Goal: Task Accomplishment & Management: Use online tool/utility

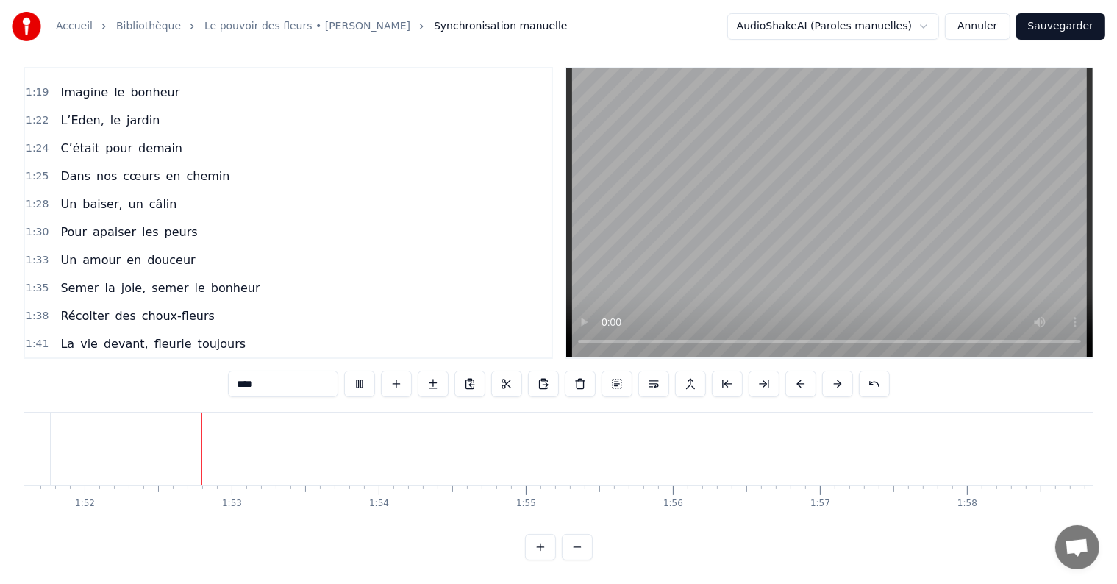
scroll to position [0, 16416]
click at [365, 372] on button at bounding box center [359, 383] width 31 height 26
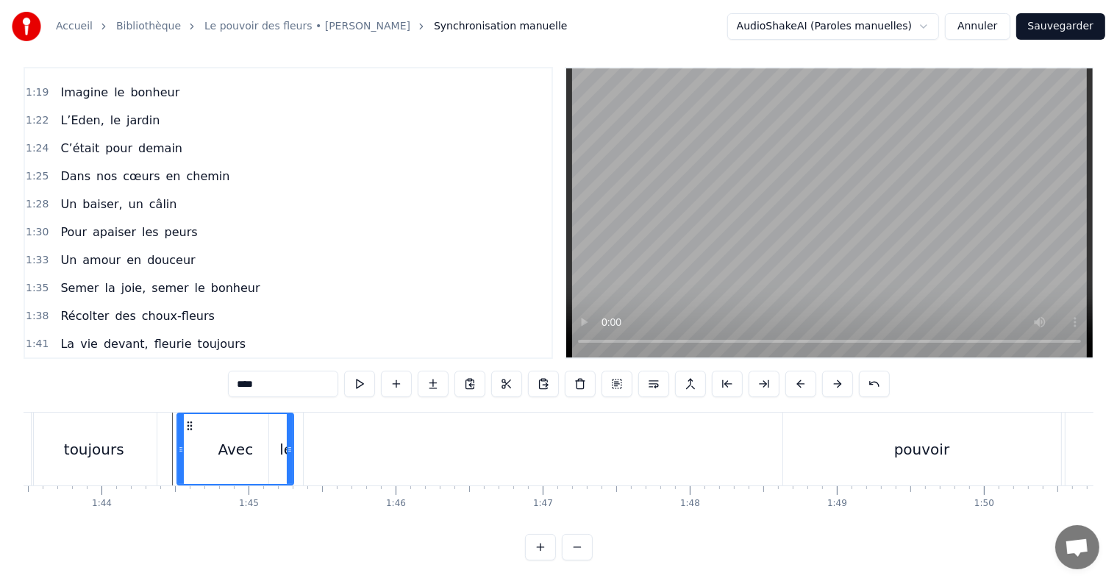
scroll to position [0, 15184]
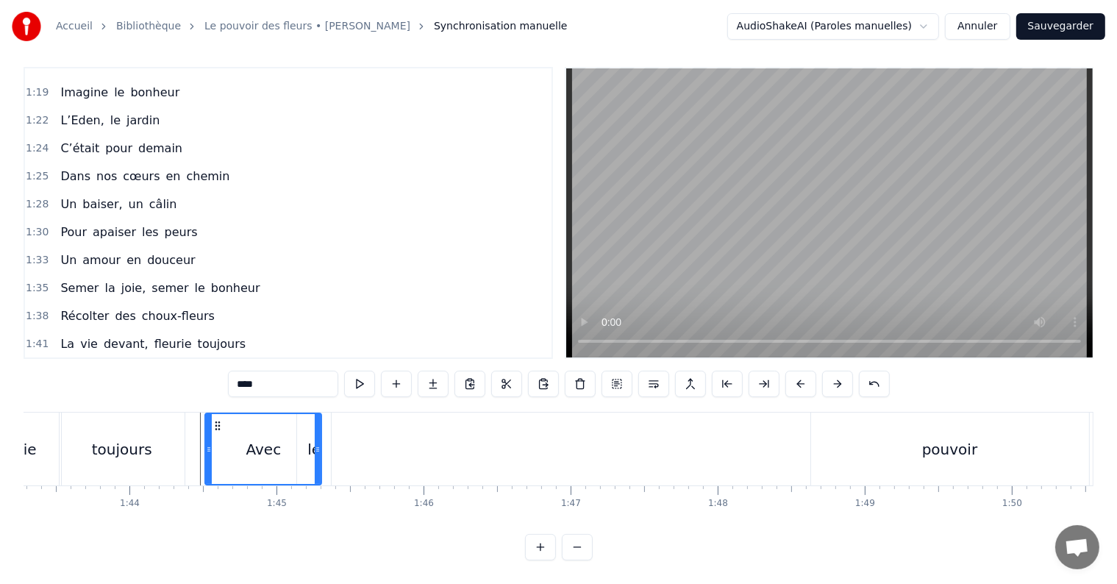
click at [961, 438] on div "pouvoir" at bounding box center [949, 449] width 55 height 22
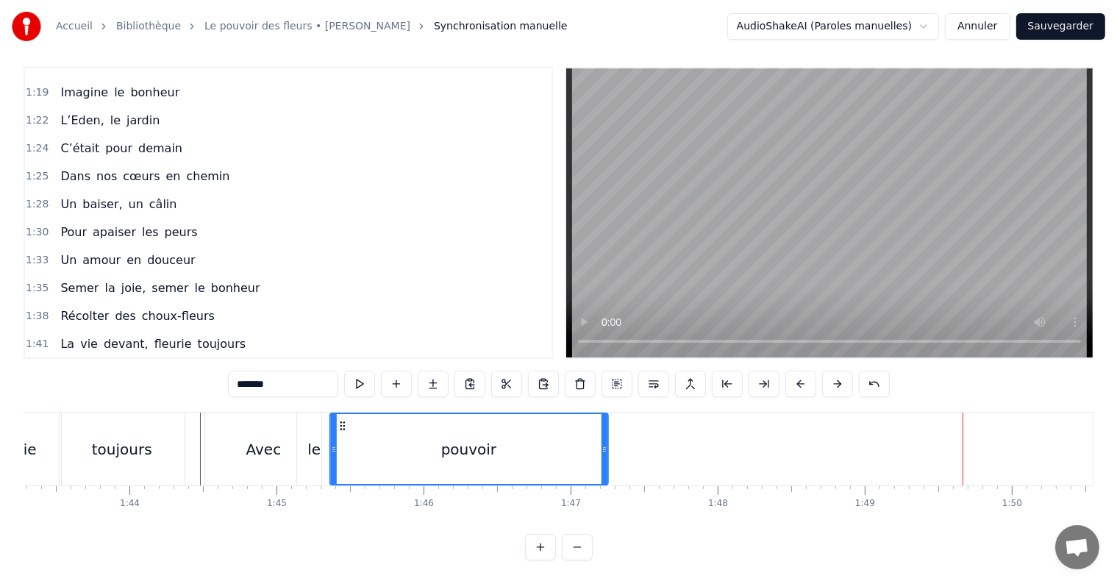
drag, startPoint x: 820, startPoint y: 414, endPoint x: 340, endPoint y: 424, distance: 480.8
click at [340, 424] on div "pouvoir" at bounding box center [468, 449] width 276 height 70
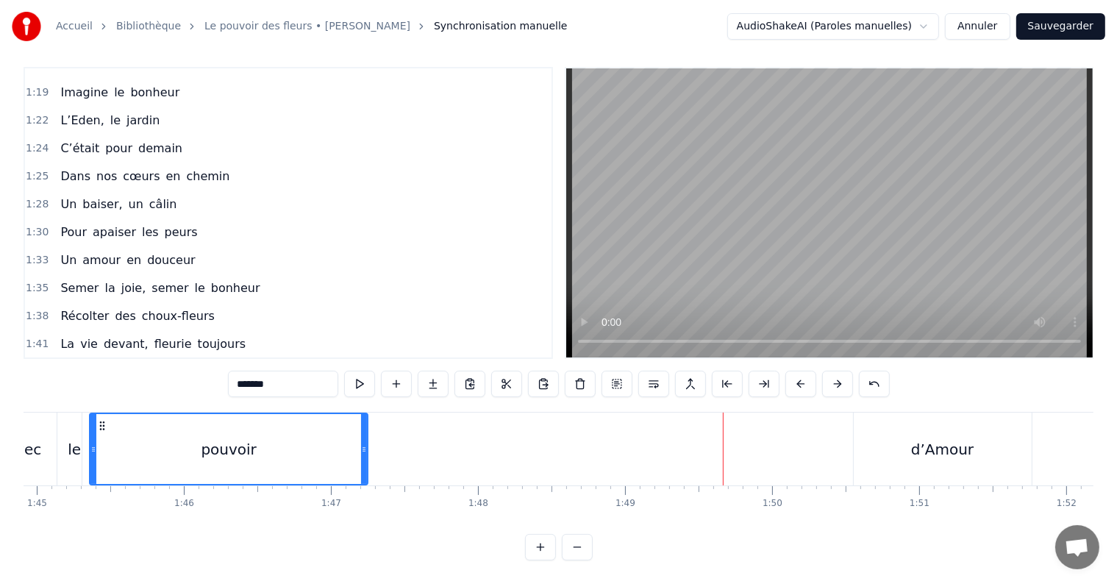
scroll to position [0, 15423]
click at [929, 420] on div "d’Amour" at bounding box center [943, 448] width 178 height 73
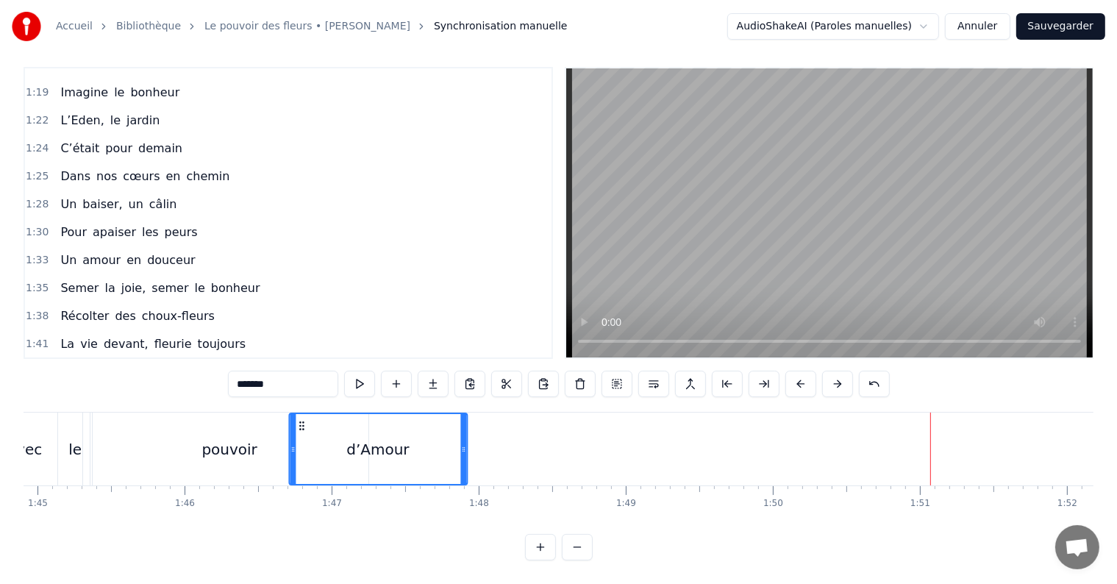
drag, startPoint x: 865, startPoint y: 411, endPoint x: 300, endPoint y: 434, distance: 565.8
click at [300, 434] on div "d’Amour" at bounding box center [378, 449] width 176 height 70
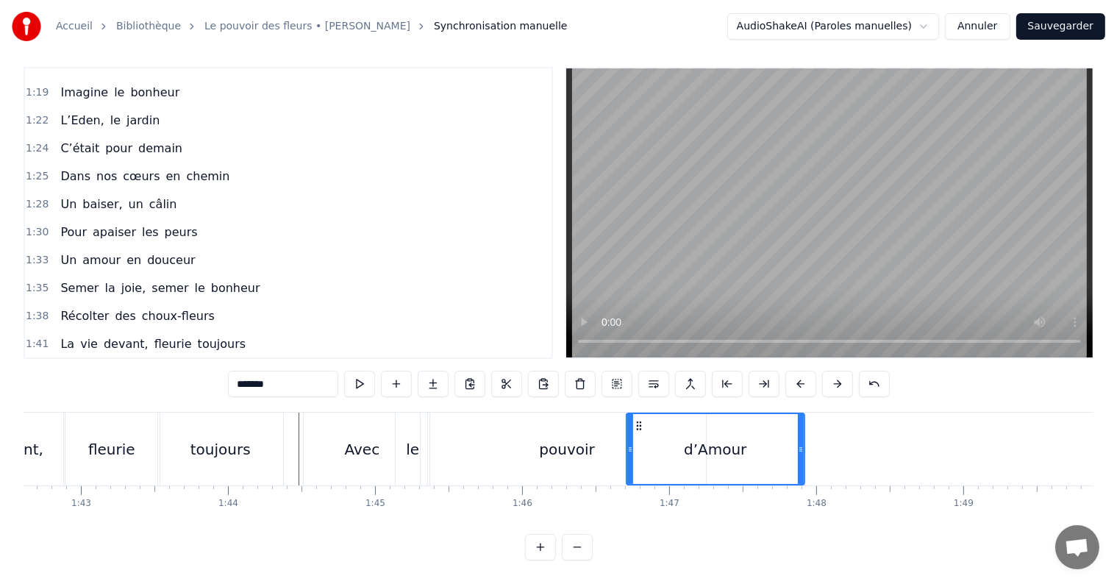
scroll to position [0, 15084]
click at [507, 453] on div "pouvoir" at bounding box center [568, 448] width 278 height 73
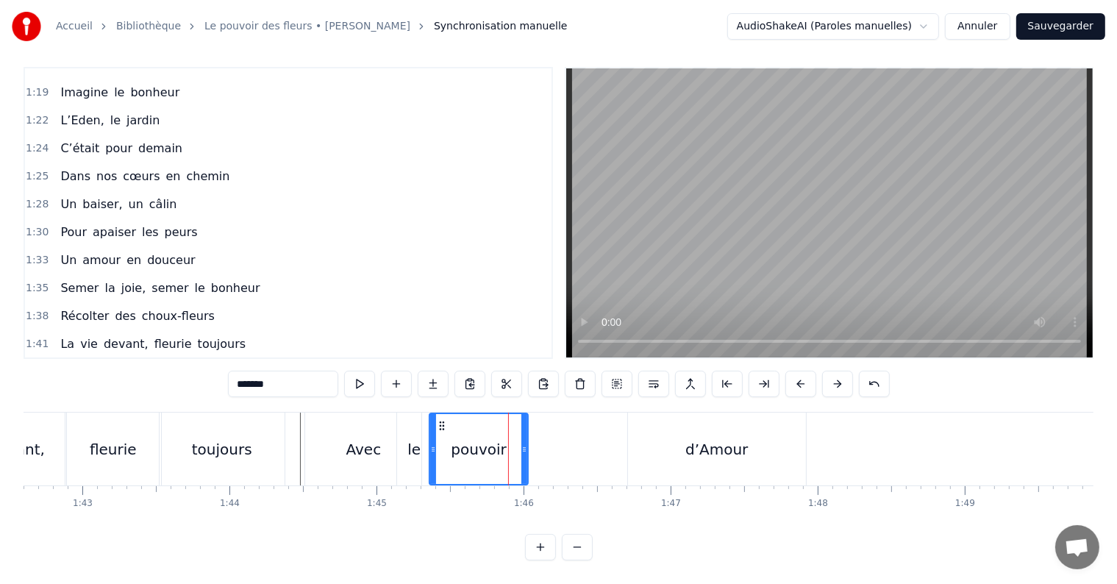
drag, startPoint x: 703, startPoint y: 435, endPoint x: 523, endPoint y: 461, distance: 181.2
click at [523, 461] on div at bounding box center [524, 449] width 6 height 70
click at [720, 438] on div "d’Amour" at bounding box center [716, 449] width 62 height 22
type input "*******"
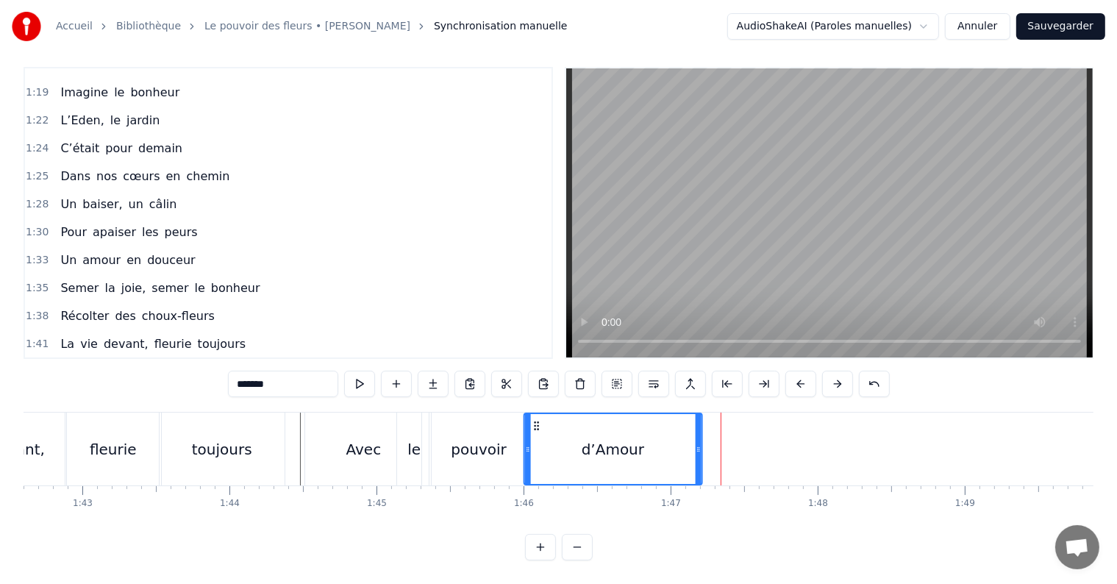
drag, startPoint x: 641, startPoint y: 408, endPoint x: 537, endPoint y: 439, distance: 108.1
click at [537, 439] on div "d’Amour" at bounding box center [612, 449] width 176 height 70
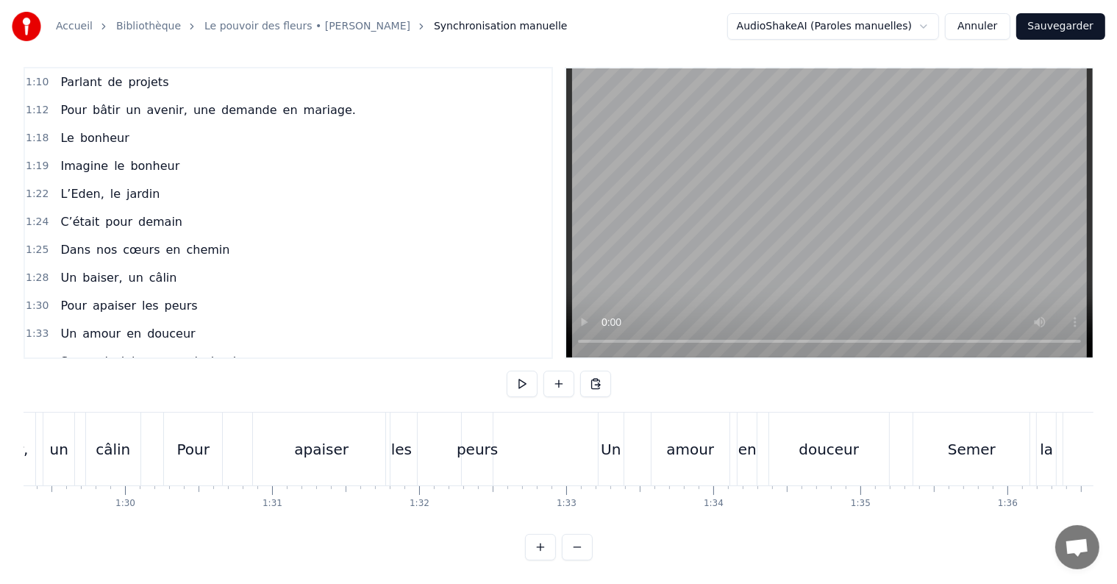
scroll to position [0, 13143]
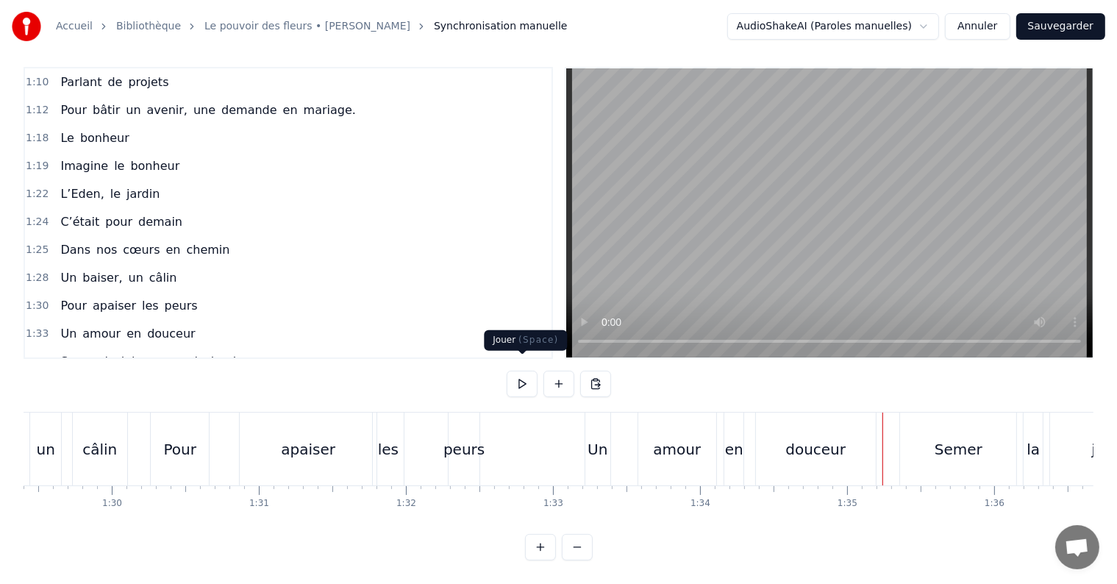
click at [518, 372] on button at bounding box center [521, 383] width 31 height 26
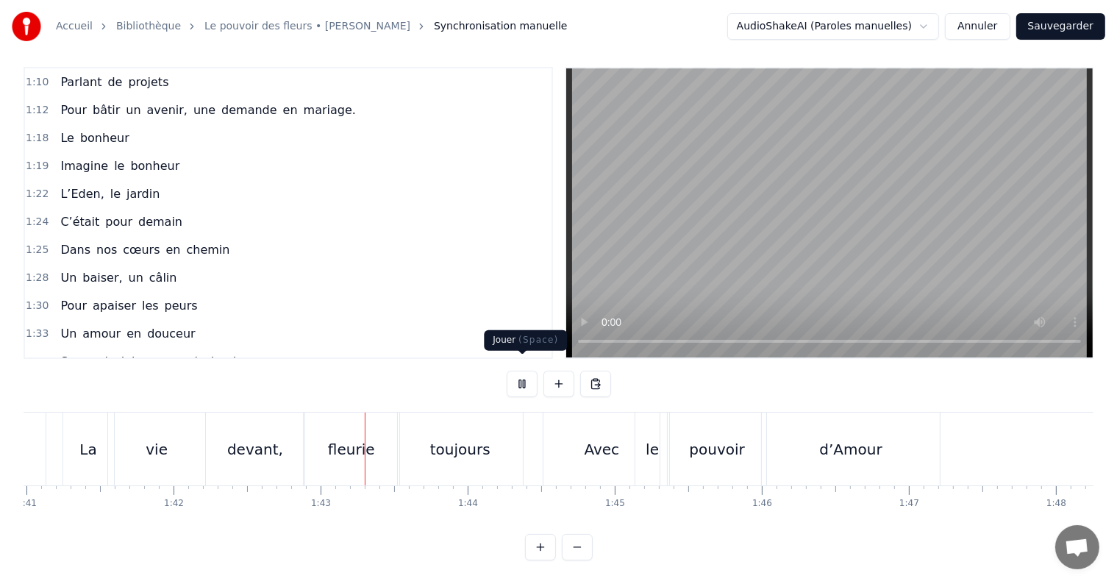
scroll to position [0, 15025]
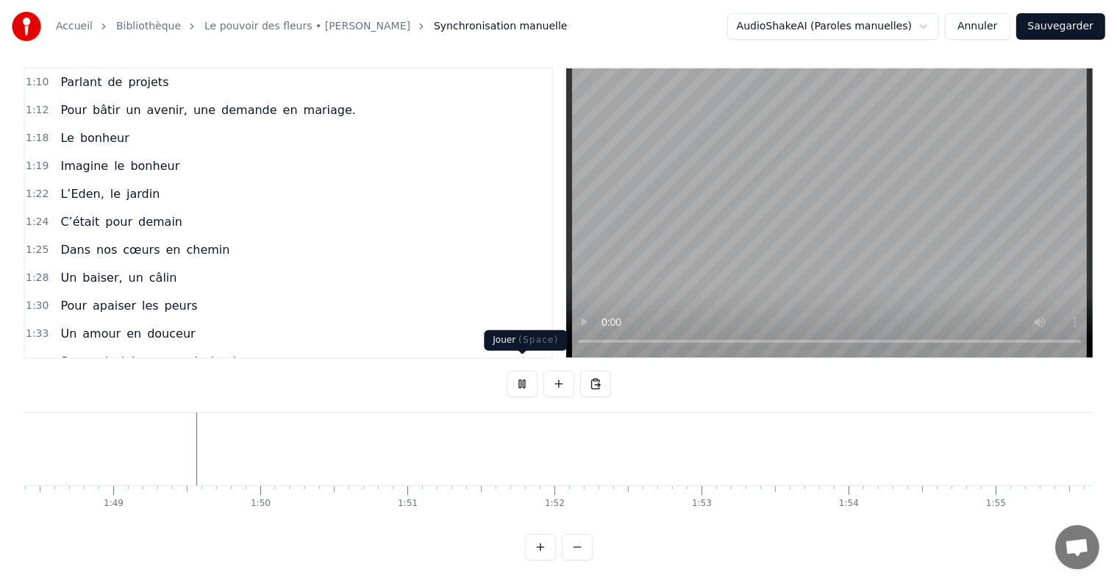
click at [520, 373] on button at bounding box center [521, 383] width 31 height 26
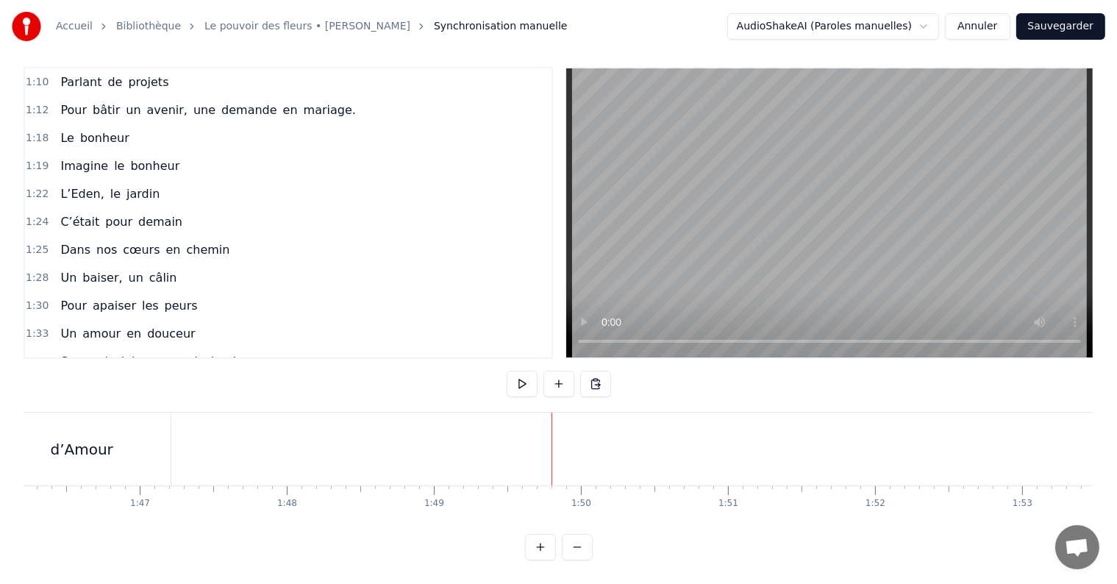
scroll to position [0, 15554]
click at [1053, 25] on button "Sauvegarder" at bounding box center [1060, 26] width 89 height 26
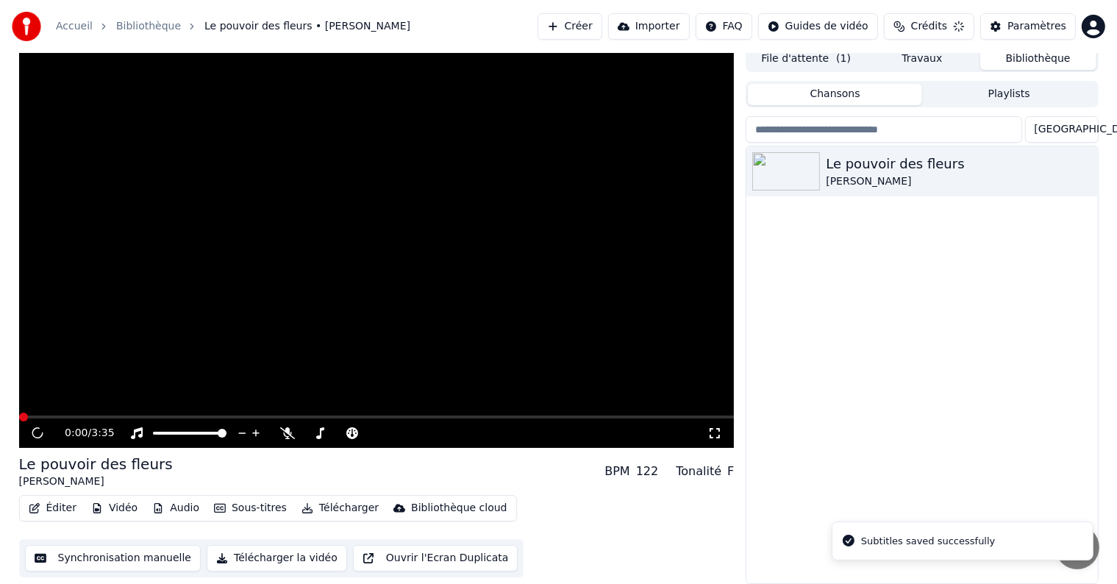
scroll to position [7, 0]
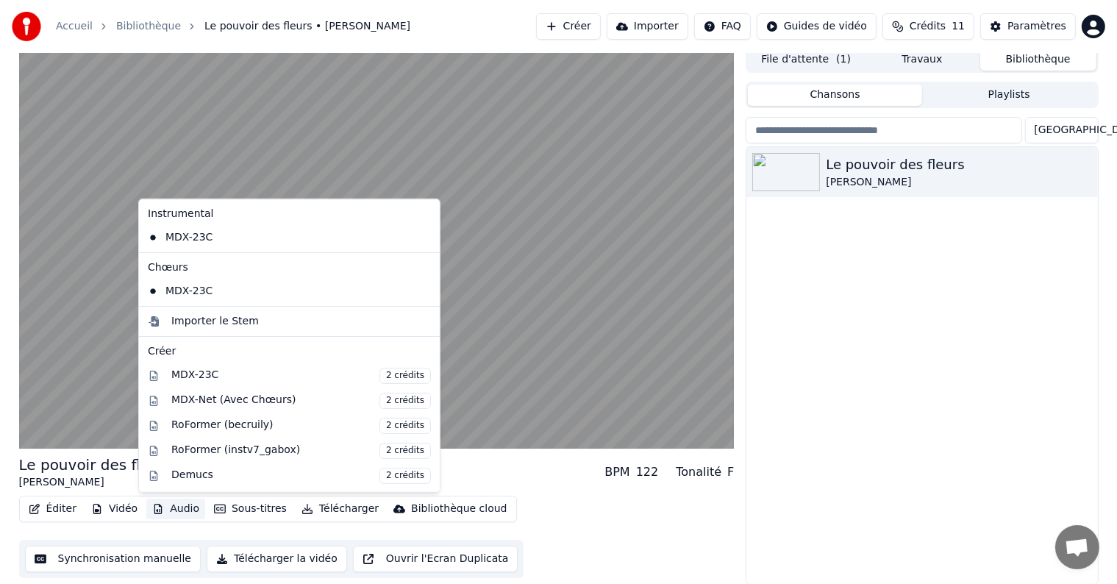
click at [168, 508] on button "Audio" at bounding box center [175, 508] width 59 height 21
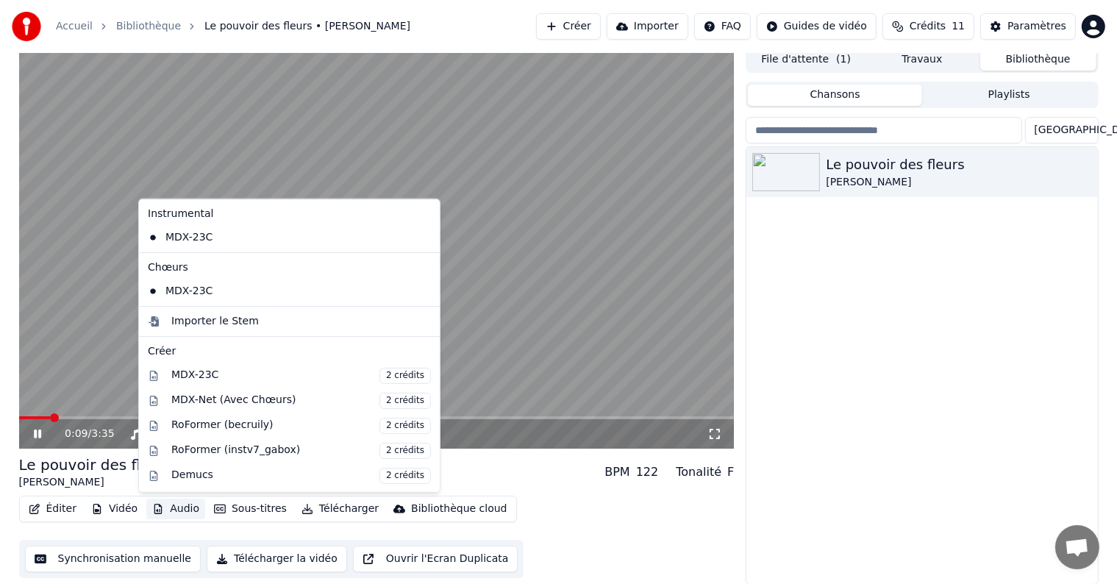
click at [546, 529] on div "Éditer Vidéo Audio Sous-titres Télécharger Bibliothèque cloud Synchronisation m…" at bounding box center [376, 536] width 715 height 82
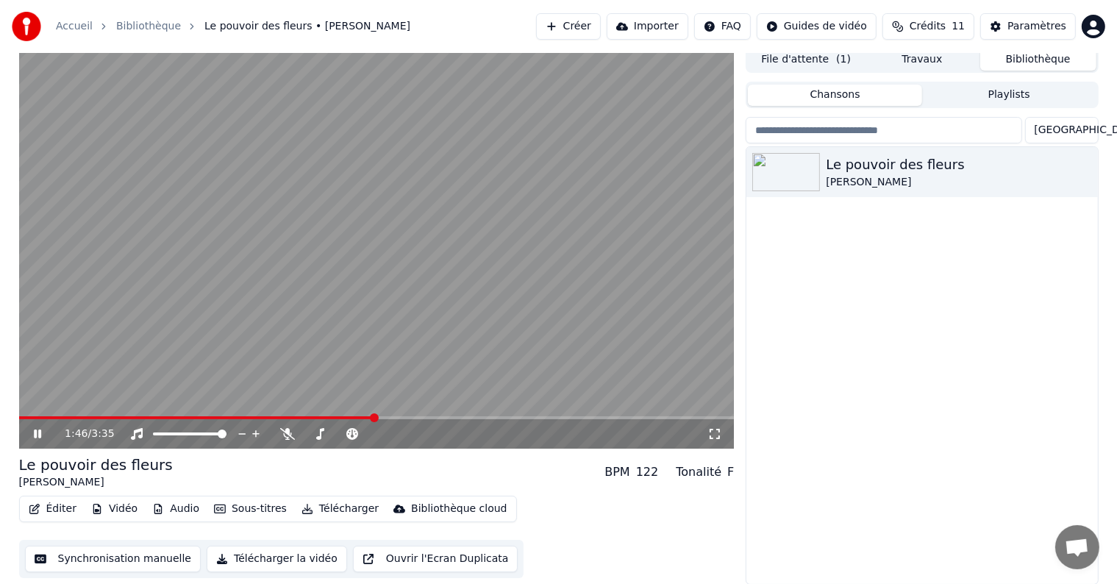
click at [41, 435] on icon at bounding box center [48, 434] width 35 height 12
click at [226, 435] on span at bounding box center [222, 433] width 9 height 9
click at [64, 506] on button "Éditer" at bounding box center [53, 508] width 60 height 21
click at [64, 556] on button "Synchronisation manuelle" at bounding box center [113, 558] width 176 height 26
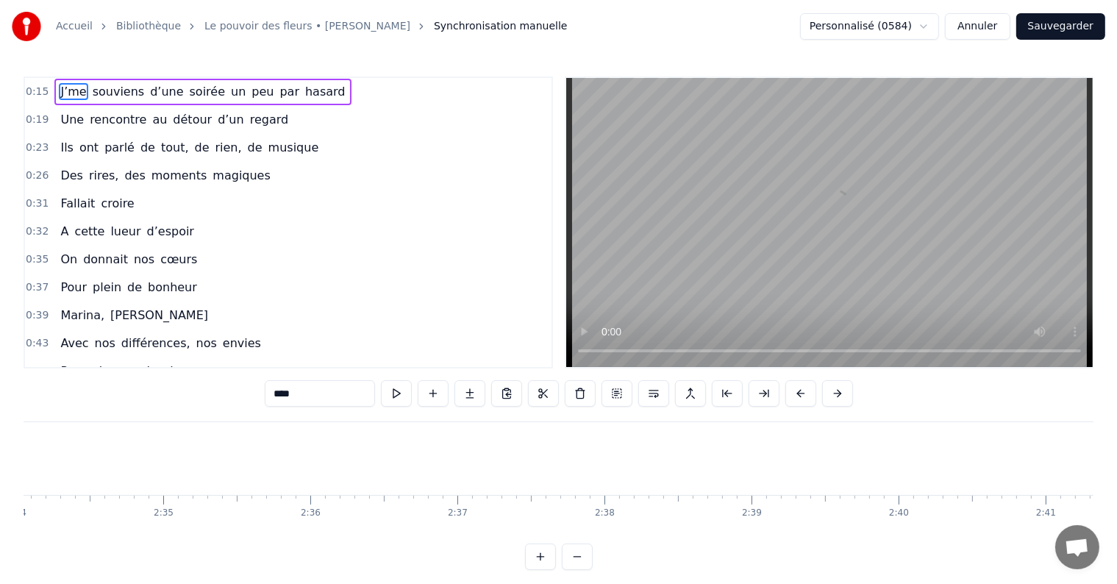
scroll to position [0, 22648]
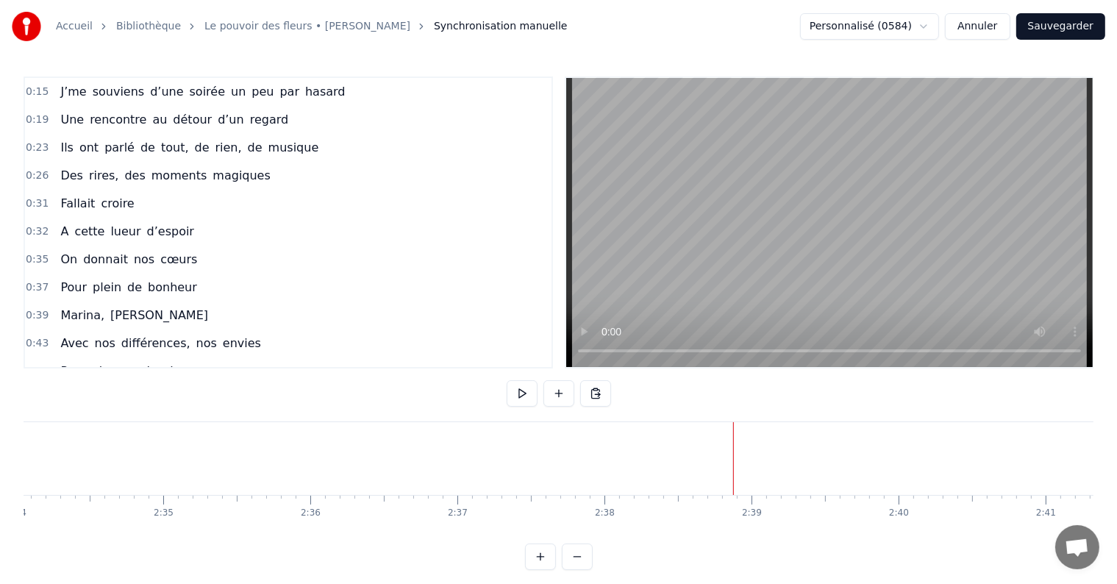
drag, startPoint x: 786, startPoint y: 496, endPoint x: 445, endPoint y: 507, distance: 341.3
click at [445, 507] on div "J’me souviens d’une soirée un peu par hasard Une rencontre au détour d’un regar…" at bounding box center [559, 476] width 1070 height 110
click at [561, 492] on div at bounding box center [436, 458] width 31652 height 73
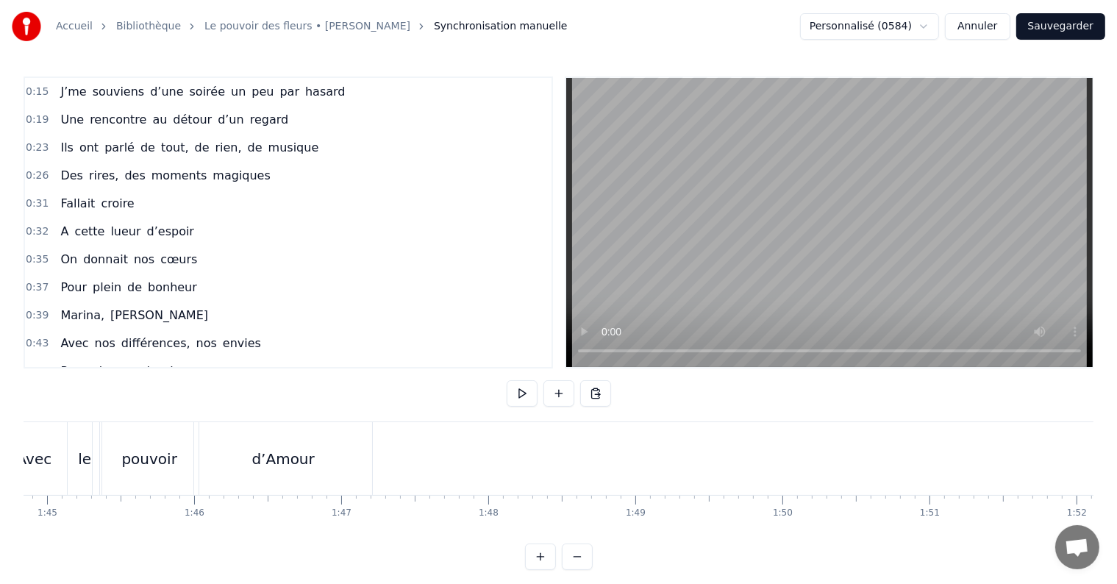
click at [1043, 29] on button "Sauvegarder" at bounding box center [1060, 26] width 89 height 26
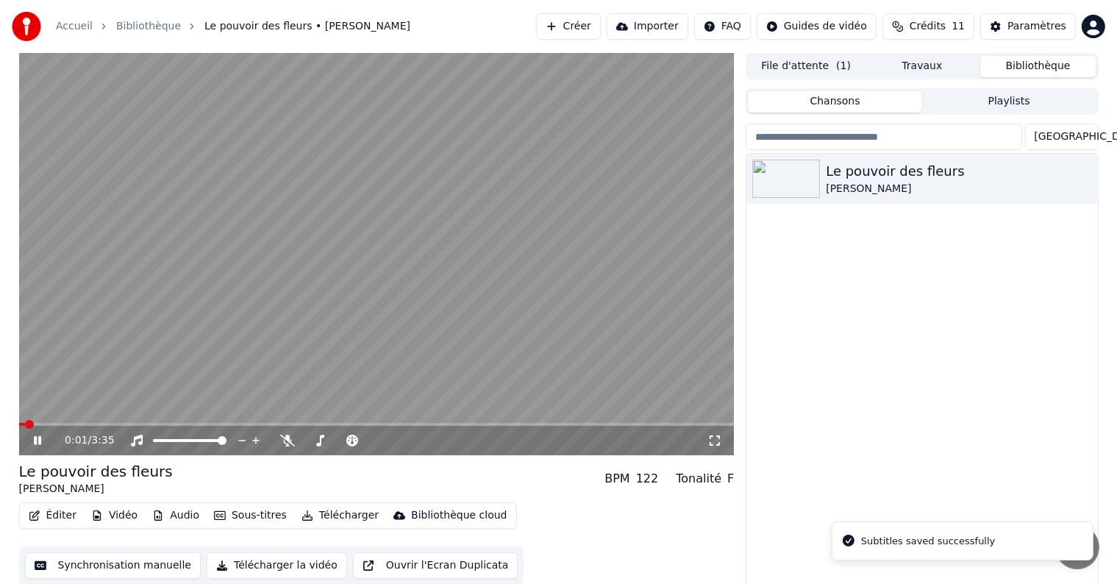
click at [38, 438] on icon at bounding box center [37, 440] width 7 height 9
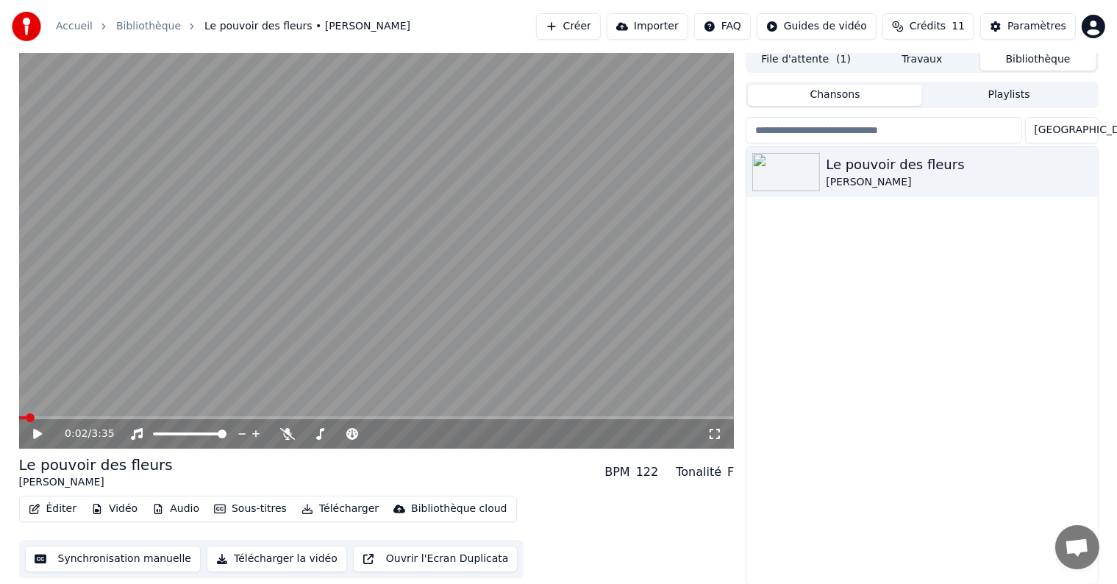
click at [379, 555] on button "Ouvrir l'Ecran Duplicata" at bounding box center [435, 558] width 165 height 26
click at [397, 432] on span at bounding box center [386, 433] width 37 height 3
click at [397, 431] on span at bounding box center [398, 433] width 9 height 9
click at [407, 432] on span at bounding box center [405, 433] width 74 height 3
click at [409, 432] on span at bounding box center [407, 433] width 9 height 9
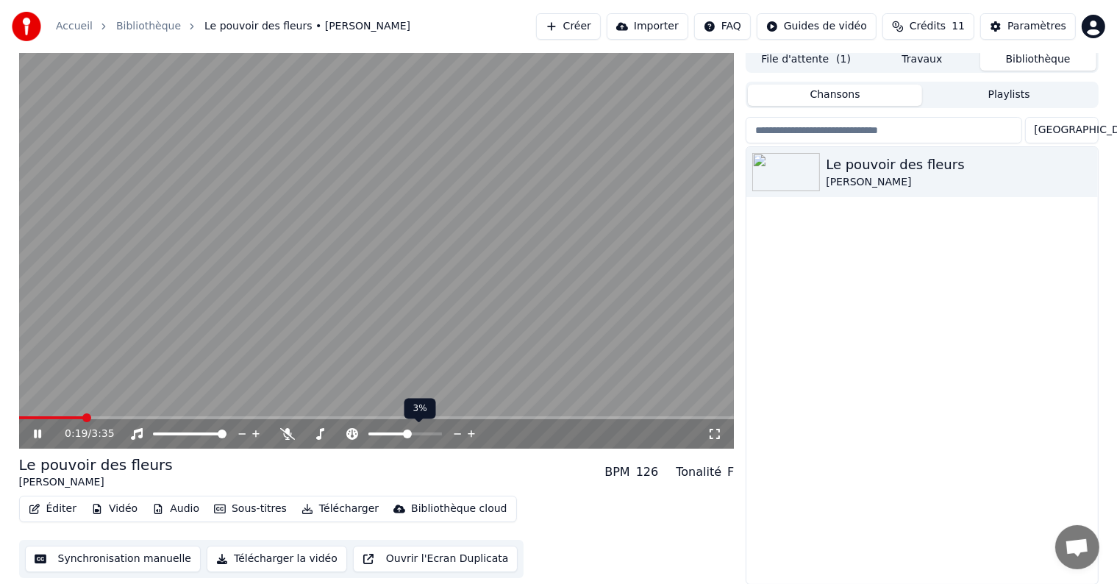
click at [413, 432] on span at bounding box center [405, 433] width 74 height 3
click at [404, 432] on span at bounding box center [403, 433] width 9 height 9
click at [348, 435] on icon at bounding box center [352, 434] width 12 height 12
click at [285, 436] on icon at bounding box center [287, 434] width 15 height 12
click at [284, 440] on div "0:39 / 3:35" at bounding box center [386, 433] width 642 height 15
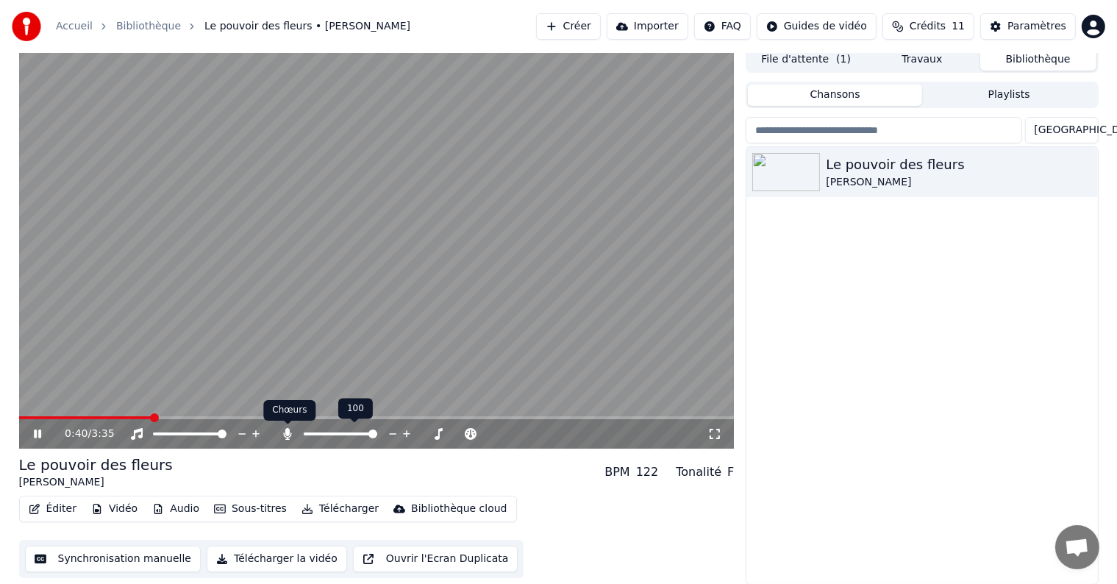
click at [285, 431] on icon at bounding box center [288, 434] width 8 height 12
click at [285, 431] on icon at bounding box center [287, 434] width 15 height 12
click at [335, 432] on span at bounding box center [341, 433] width 74 height 3
click at [321, 432] on span at bounding box center [320, 433] width 32 height 3
click at [286, 433] on icon at bounding box center [288, 434] width 8 height 12
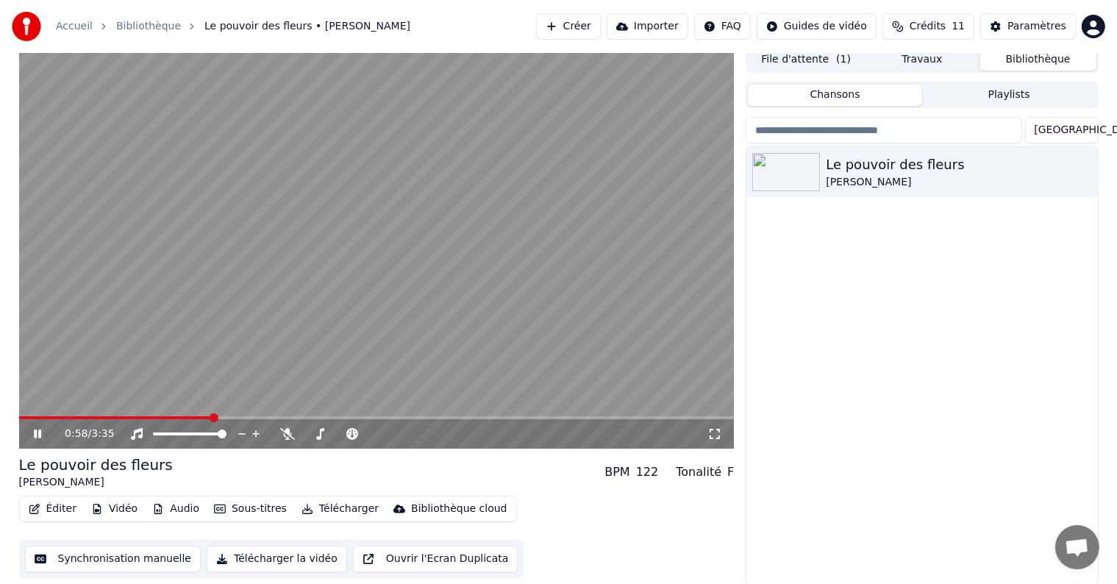
click at [40, 434] on icon at bounding box center [37, 433] width 7 height 9
click at [118, 559] on button "Synchronisation manuelle" at bounding box center [113, 558] width 176 height 26
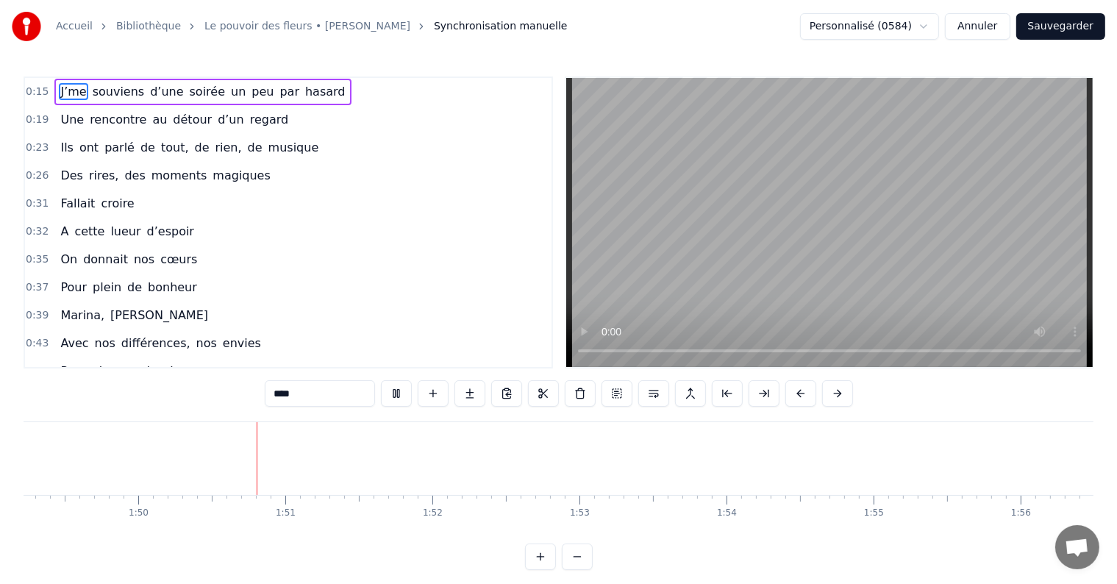
scroll to position [0, 16116]
click at [933, 29] on html "Accueil Bibliothèque Le pouvoir des fleurs • [PERSON_NAME] Synchronisation manu…" at bounding box center [558, 296] width 1117 height 593
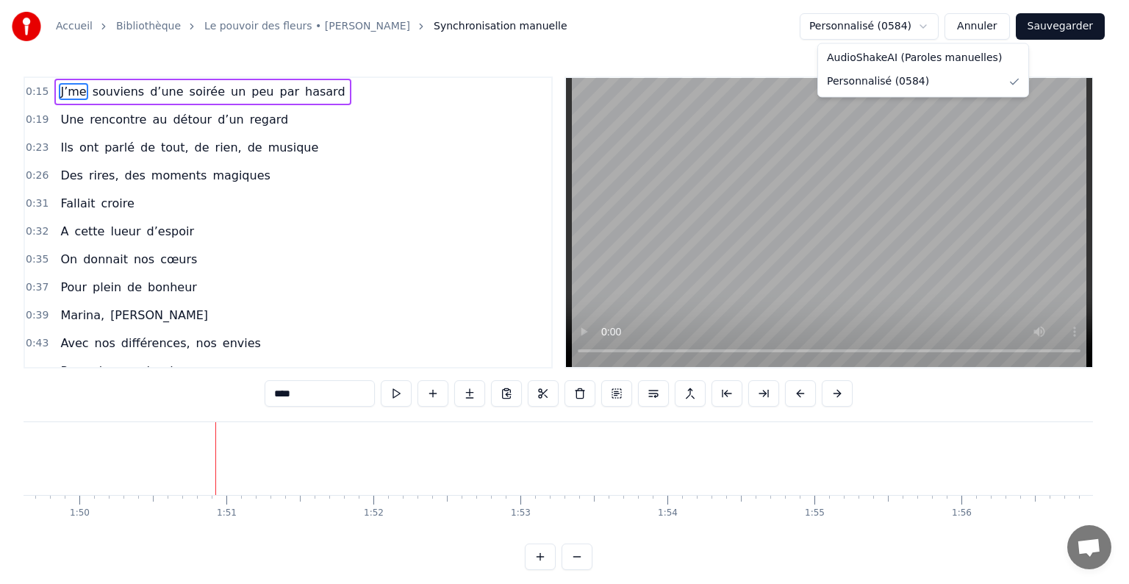
click at [933, 29] on html "Accueil Bibliothèque Le pouvoir des fleurs • [PERSON_NAME] Synchronisation manu…" at bounding box center [564, 296] width 1129 height 593
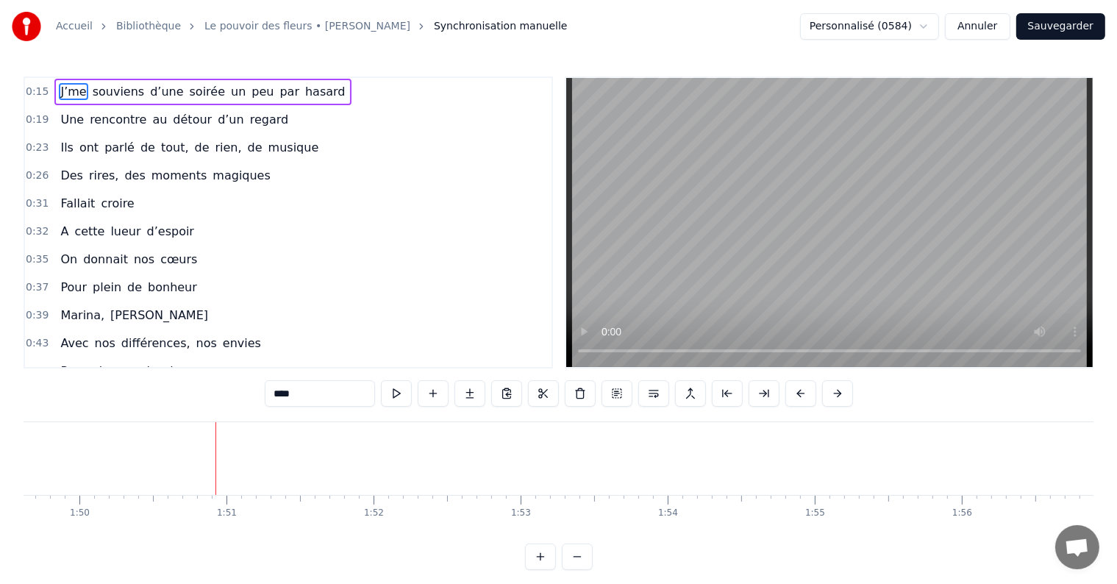
click at [1047, 24] on button "Sauvegarder" at bounding box center [1060, 26] width 89 height 26
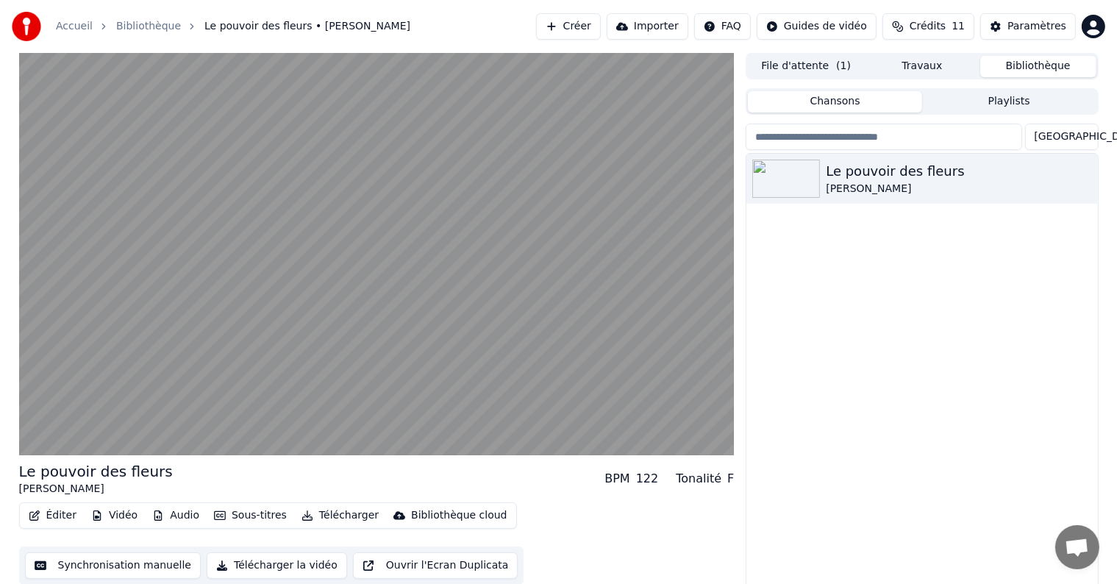
click at [110, 515] on button "Vidéo" at bounding box center [114, 515] width 58 height 21
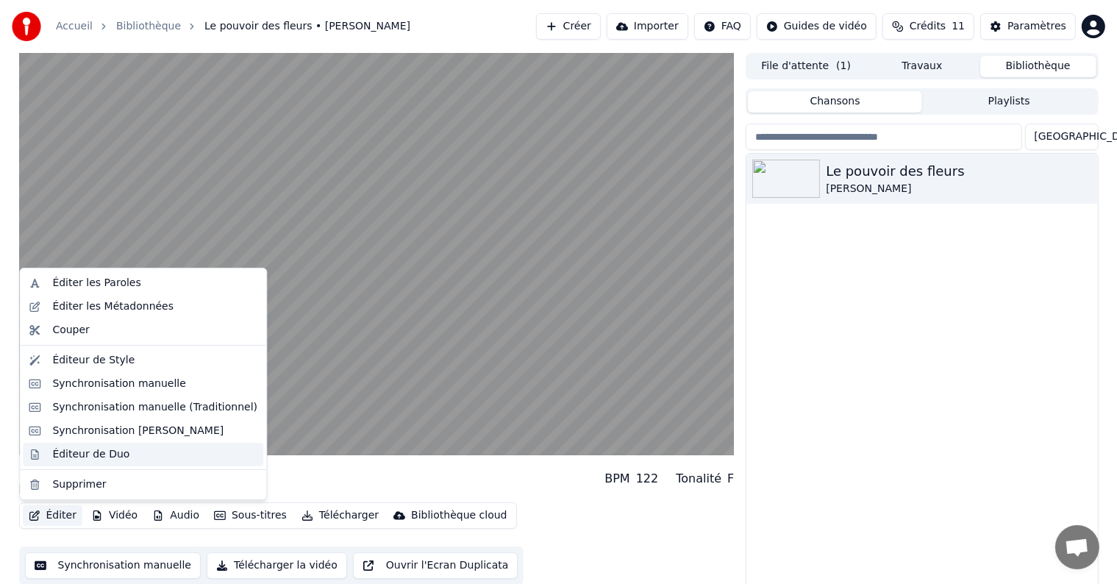
click at [65, 456] on div "Éditeur de Duo" at bounding box center [90, 454] width 77 height 15
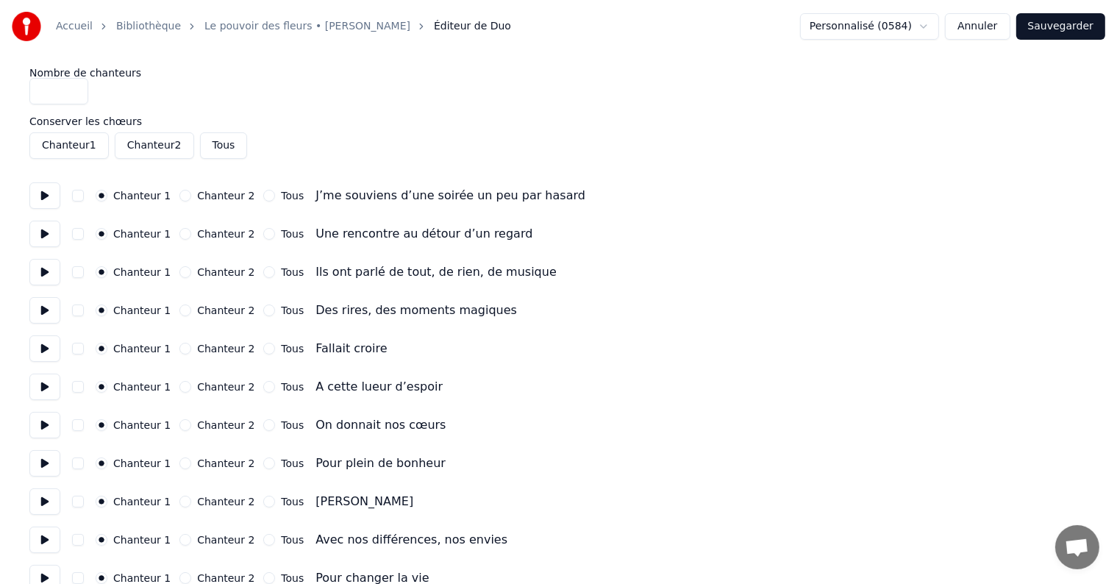
click at [989, 32] on button "Annuler" at bounding box center [977, 26] width 65 height 26
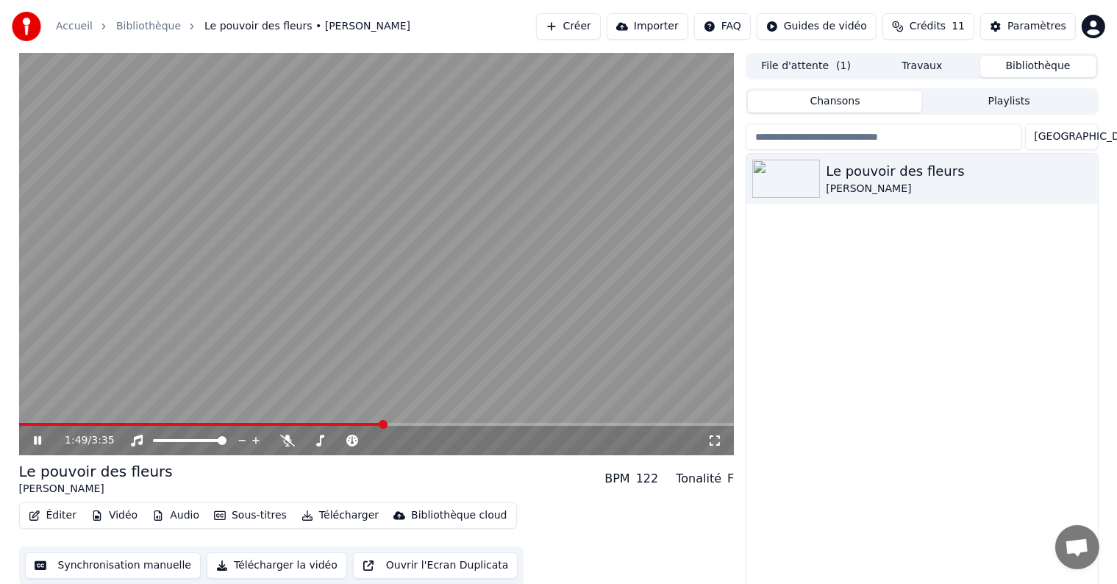
click at [37, 439] on icon at bounding box center [48, 440] width 35 height 12
click at [112, 512] on button "Vidéo" at bounding box center [114, 515] width 58 height 21
click at [57, 510] on button "Éditer" at bounding box center [53, 515] width 60 height 21
click at [240, 564] on button "Télécharger la vidéo" at bounding box center [277, 565] width 140 height 26
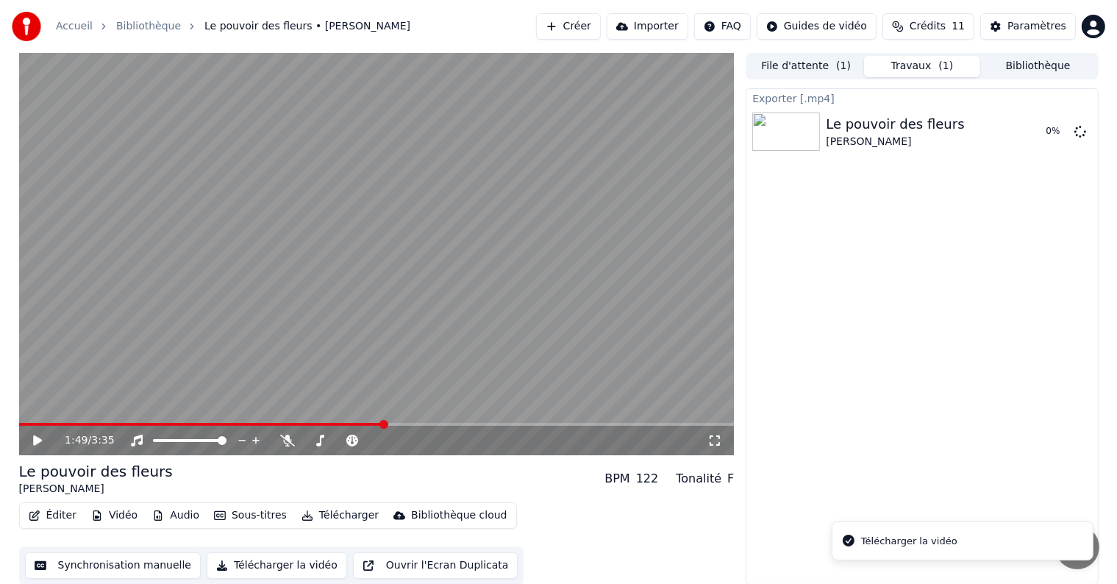
click at [140, 520] on div "Éditer Vidéo Audio Sous-titres Télécharger Bibliothèque cloud" at bounding box center [268, 515] width 498 height 26
click at [171, 512] on button "Audio" at bounding box center [175, 515] width 59 height 21
click at [1020, 28] on div "Paramètres" at bounding box center [1036, 26] width 59 height 15
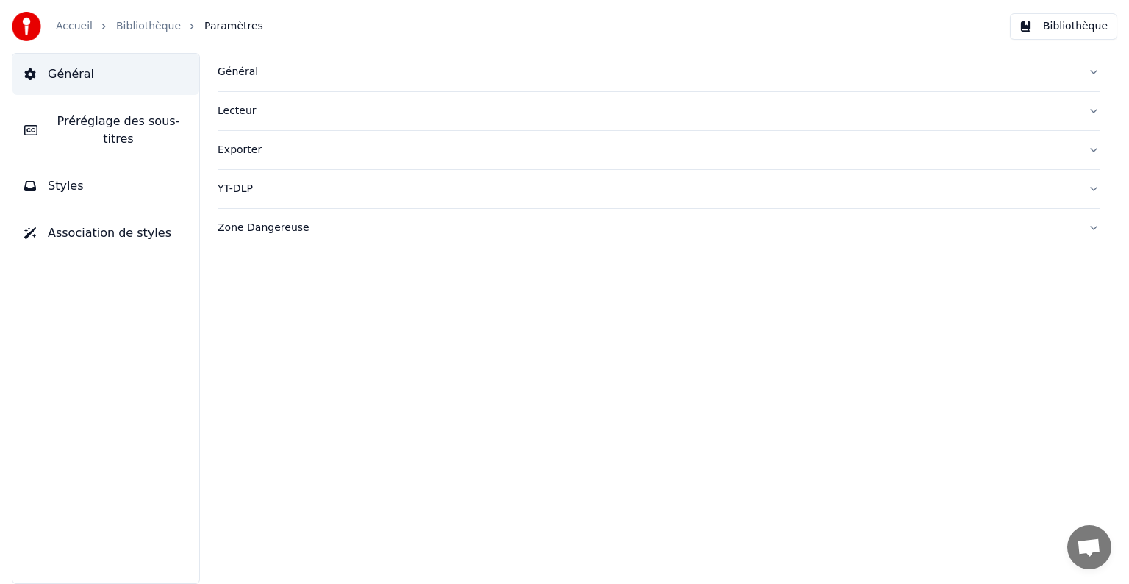
click at [80, 24] on link "Accueil" at bounding box center [74, 26] width 37 height 15
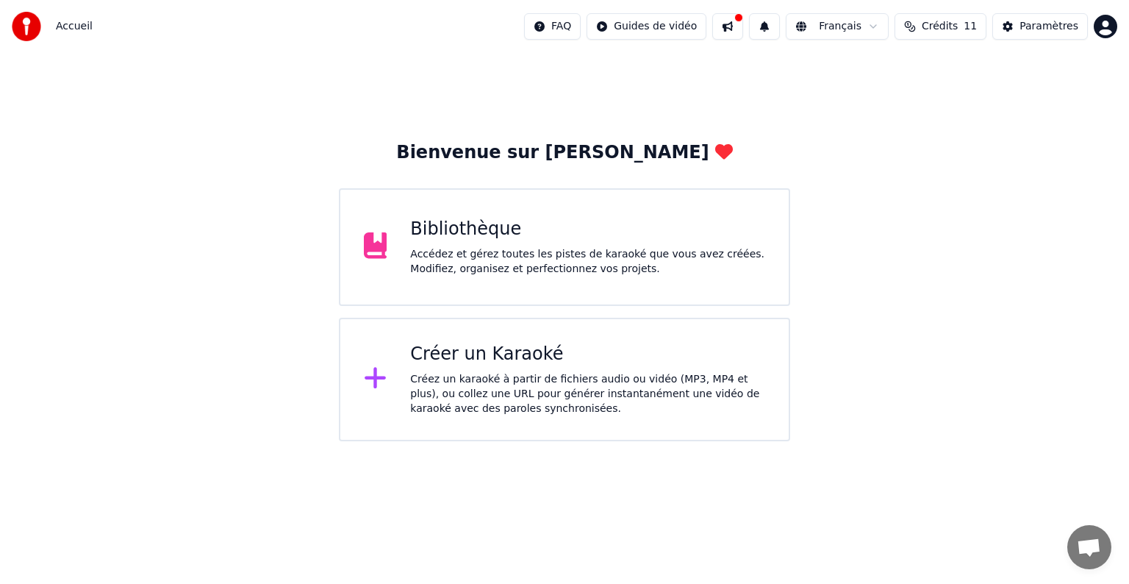
click at [450, 393] on div "Créez un karaoké à partir de fichiers audio ou vidéo (MP3, MP4 et plus), ou col…" at bounding box center [587, 394] width 355 height 44
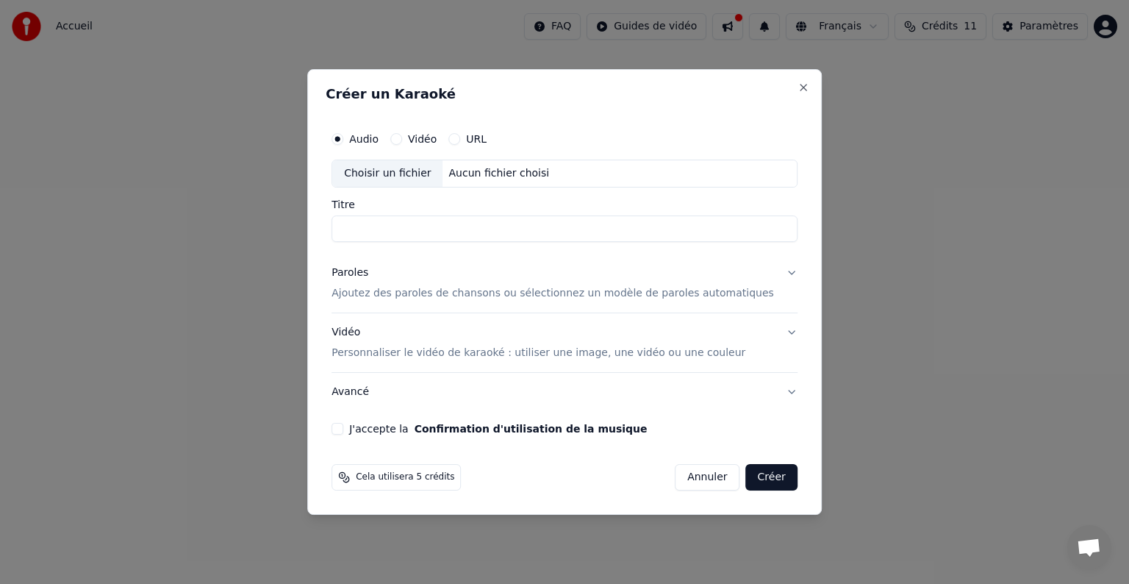
click at [665, 458] on div "Cela utilisera 5 crédits Annuler Créer" at bounding box center [565, 477] width 478 height 38
click at [690, 480] on button "Annuler" at bounding box center [707, 477] width 65 height 26
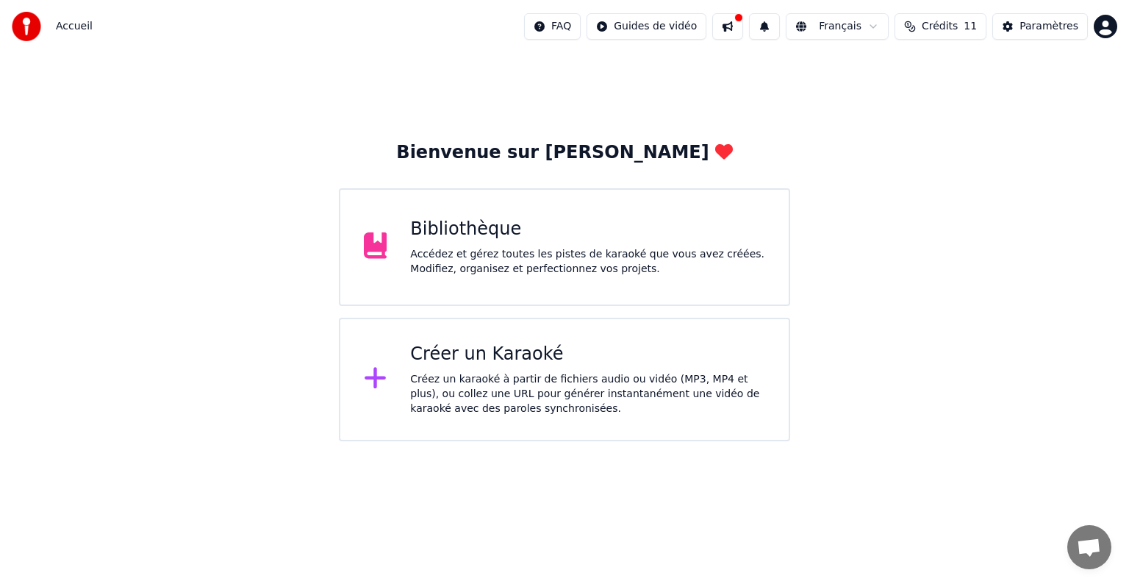
click at [501, 242] on div "Bibliothèque Accédez et gérez toutes les pistes de karaoké que vous avez créées…" at bounding box center [587, 247] width 355 height 59
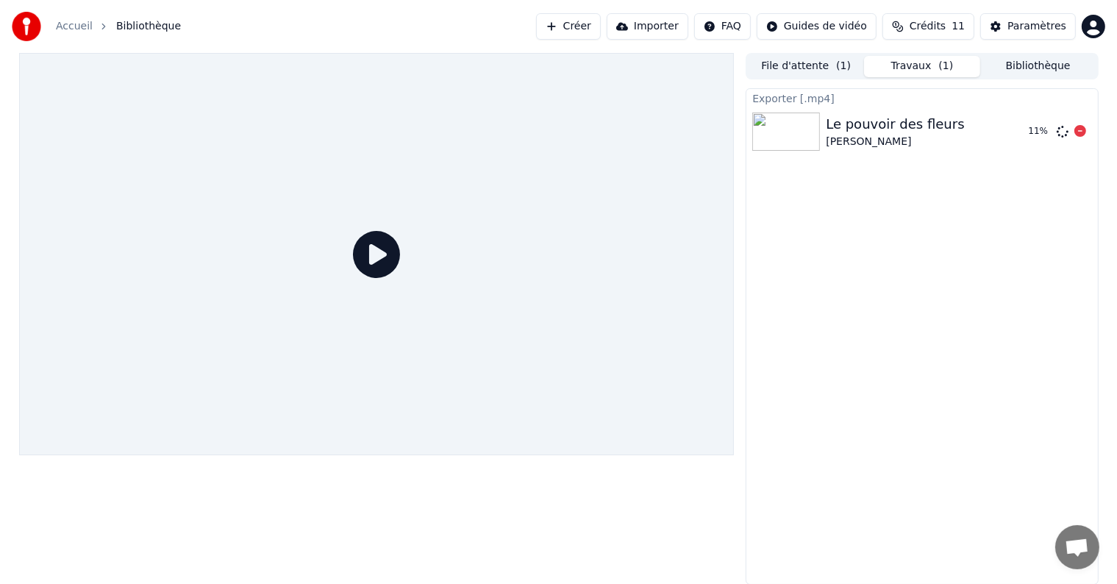
click at [809, 138] on img at bounding box center [786, 131] width 68 height 38
click at [1014, 68] on button "Bibliothèque" at bounding box center [1038, 66] width 116 height 21
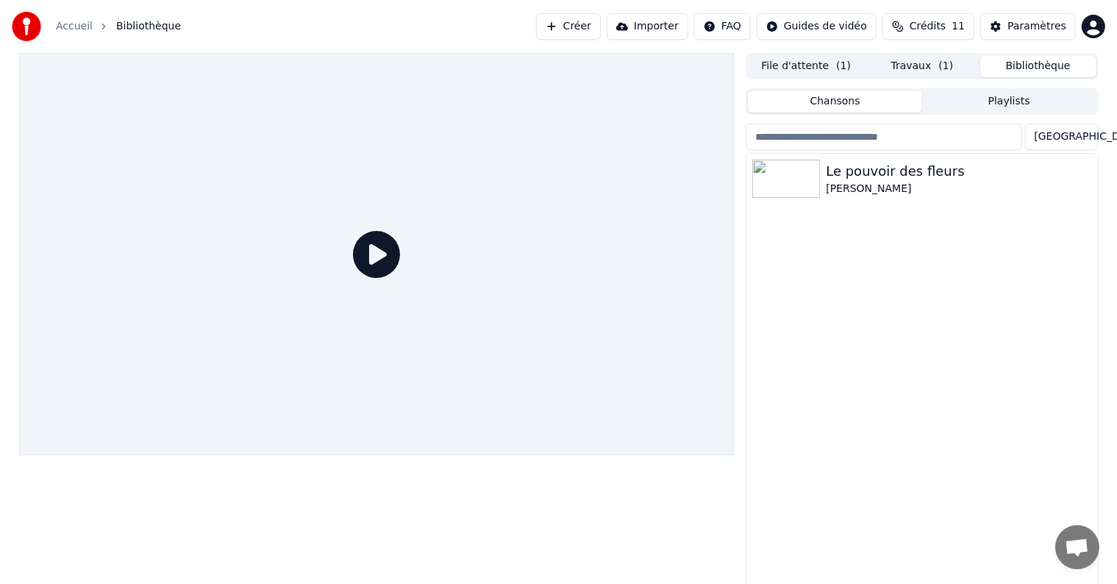
click at [816, 62] on button "File d'attente ( 1 )" at bounding box center [806, 66] width 116 height 21
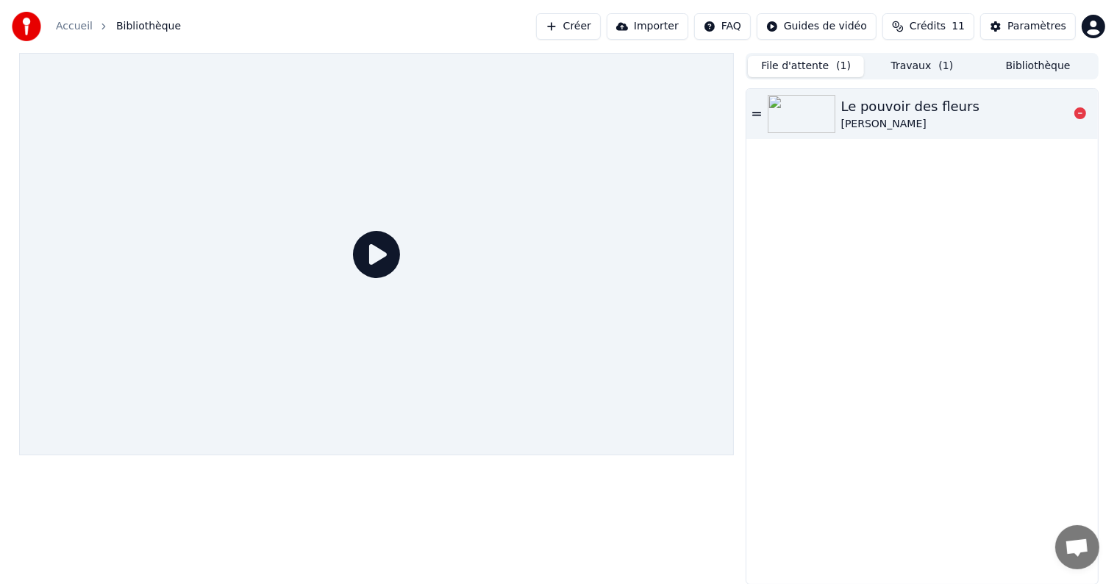
click at [864, 115] on div "Le pouvoir des fleurs" at bounding box center [910, 106] width 138 height 21
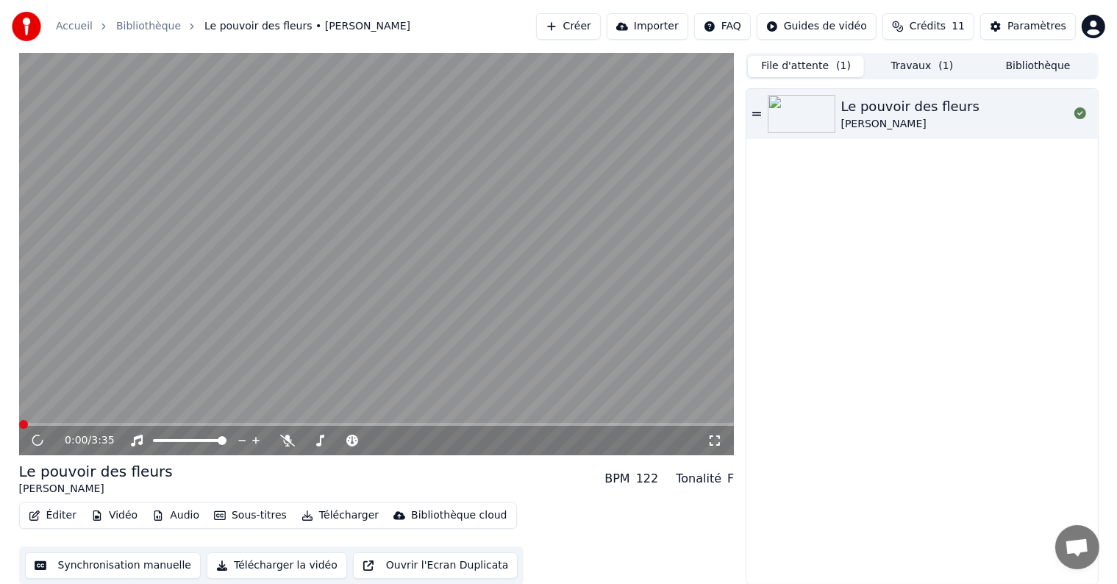
click at [176, 519] on button "Audio" at bounding box center [175, 515] width 59 height 21
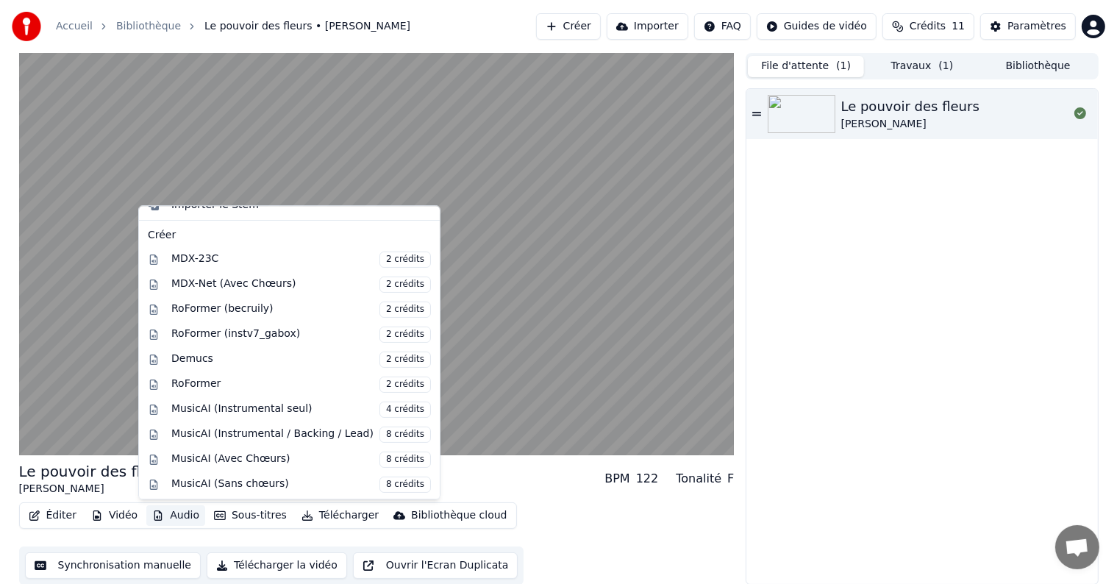
scroll to position [145, 0]
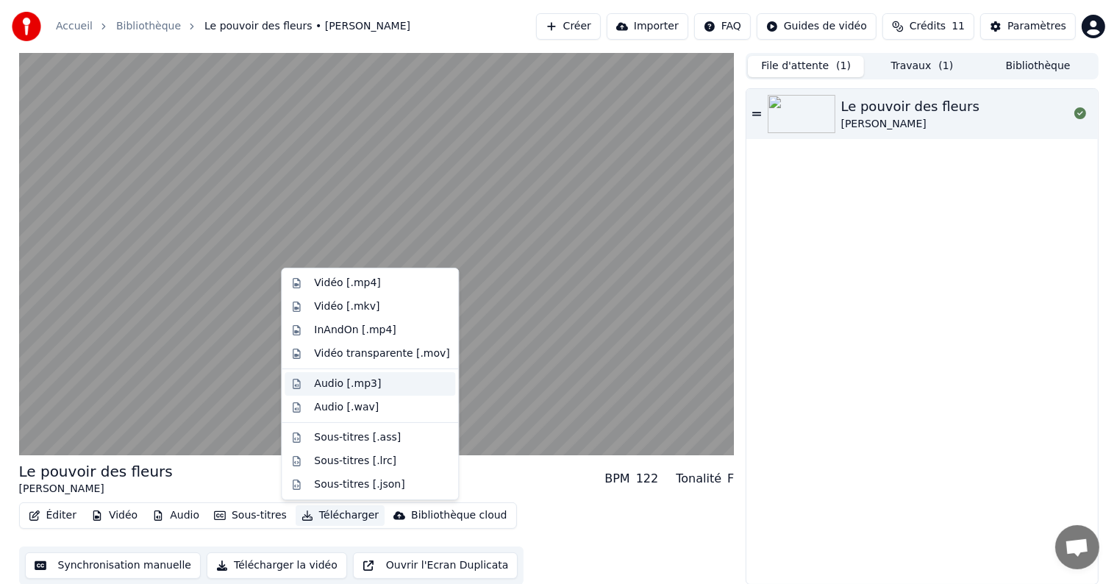
click at [316, 383] on div "Audio [.mp3]" at bounding box center [347, 383] width 67 height 15
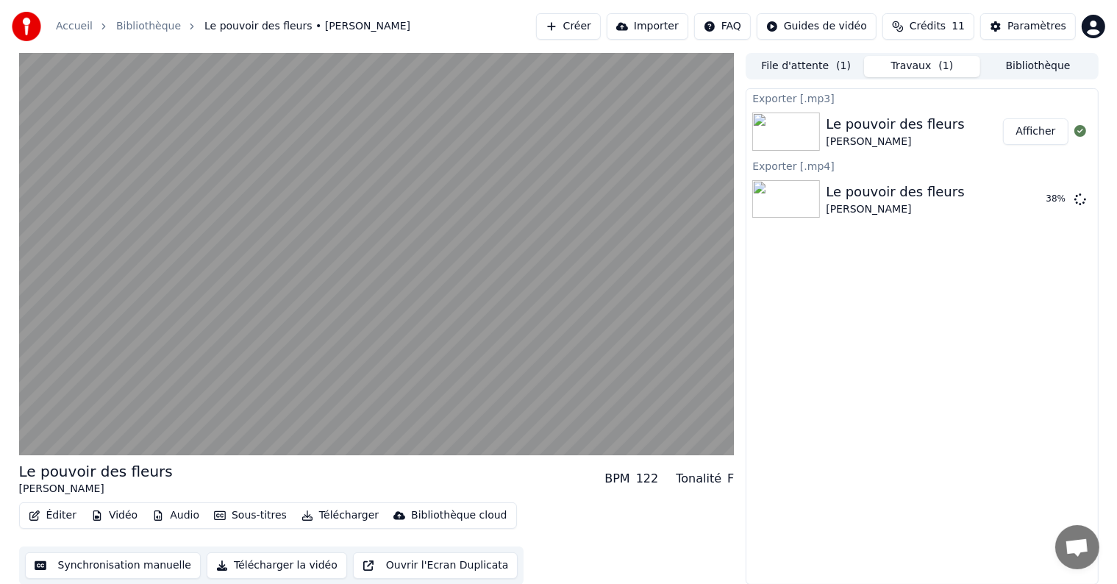
click at [1030, 138] on button "Afficher" at bounding box center [1035, 131] width 65 height 26
click at [1032, 132] on button "Afficher" at bounding box center [1035, 131] width 65 height 26
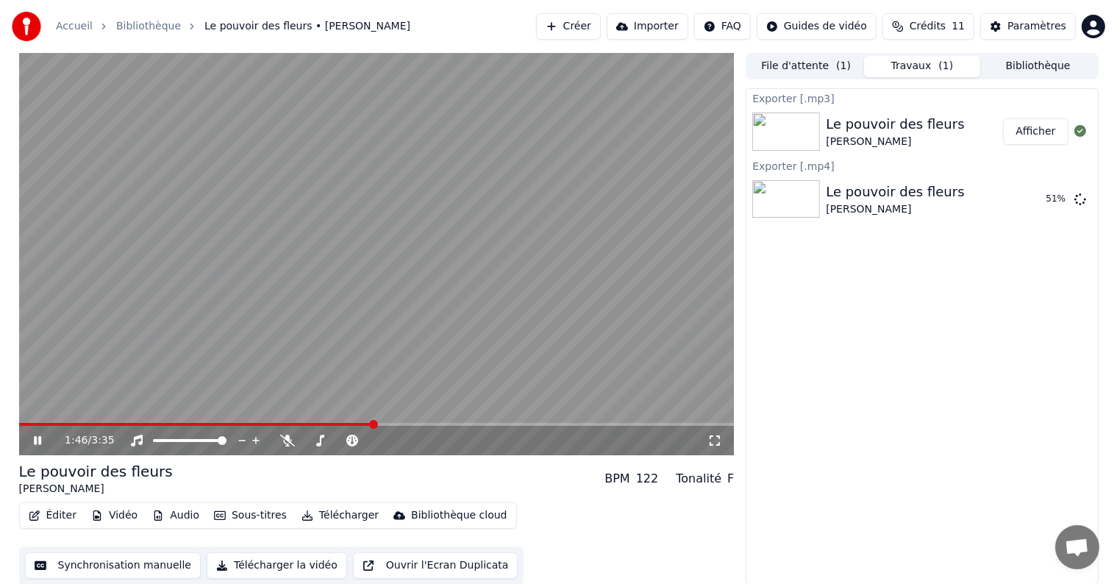
click at [38, 440] on icon at bounding box center [37, 440] width 7 height 9
click at [579, 32] on button "Créer" at bounding box center [568, 26] width 65 height 26
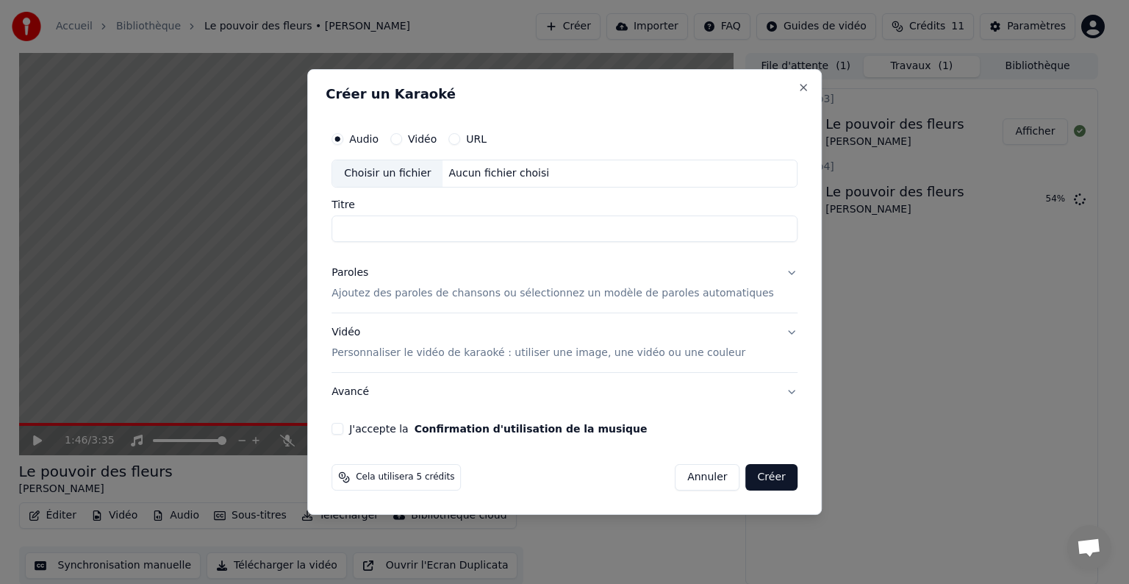
click at [477, 176] on div "Aucun fichier choisi" at bounding box center [499, 173] width 112 height 15
type input "**********"
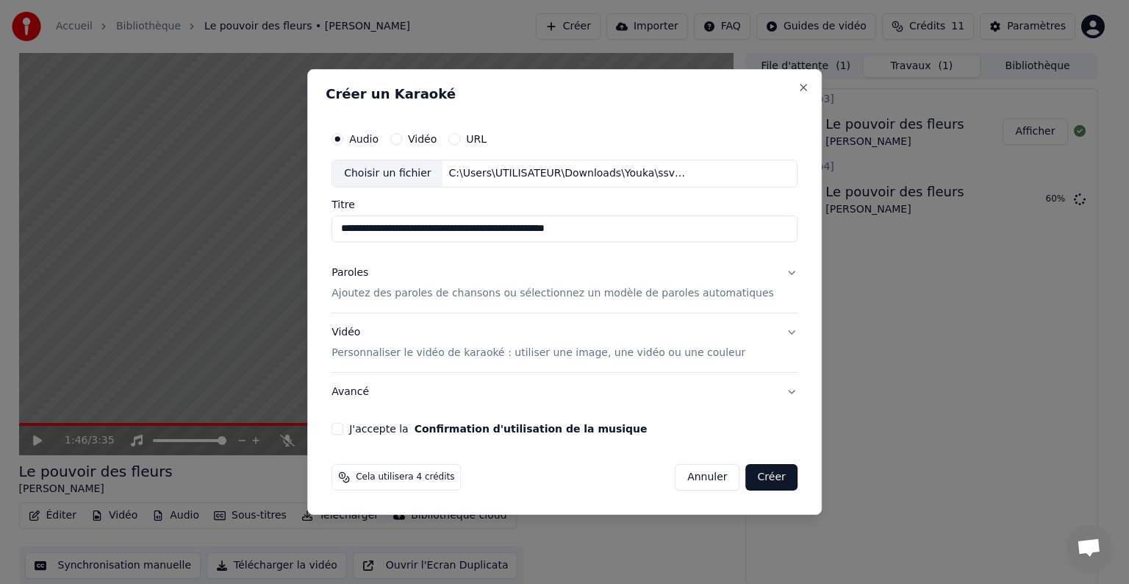
click at [752, 479] on button "Créer" at bounding box center [771, 477] width 51 height 26
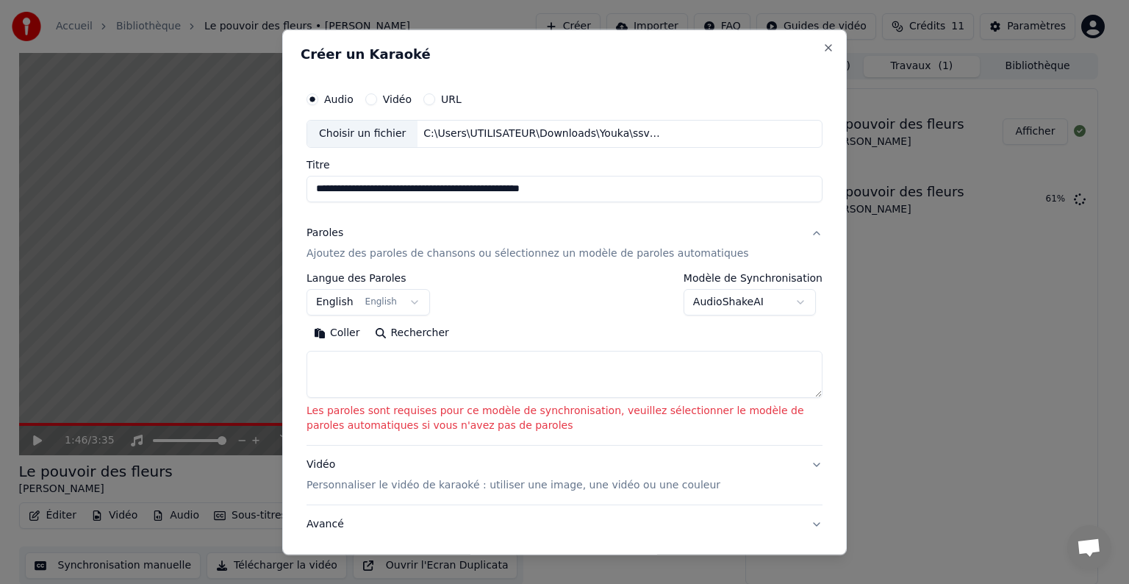
click at [401, 329] on button "Rechercher" at bounding box center [412, 333] width 89 height 24
click at [823, 49] on button "Close" at bounding box center [829, 48] width 12 height 12
select select
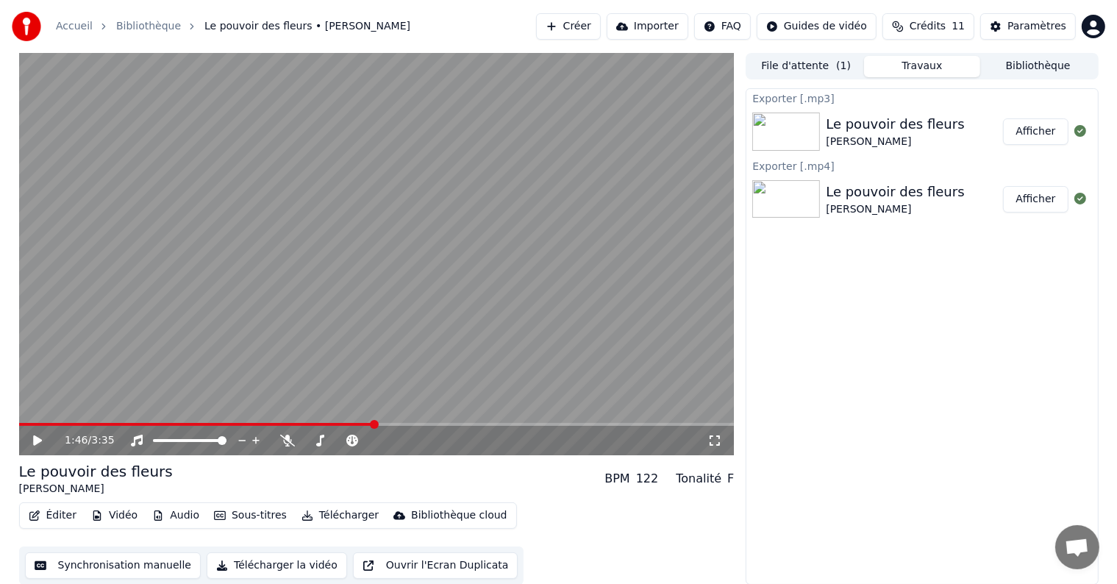
click at [100, 562] on button "Synchronisation manuelle" at bounding box center [113, 565] width 176 height 26
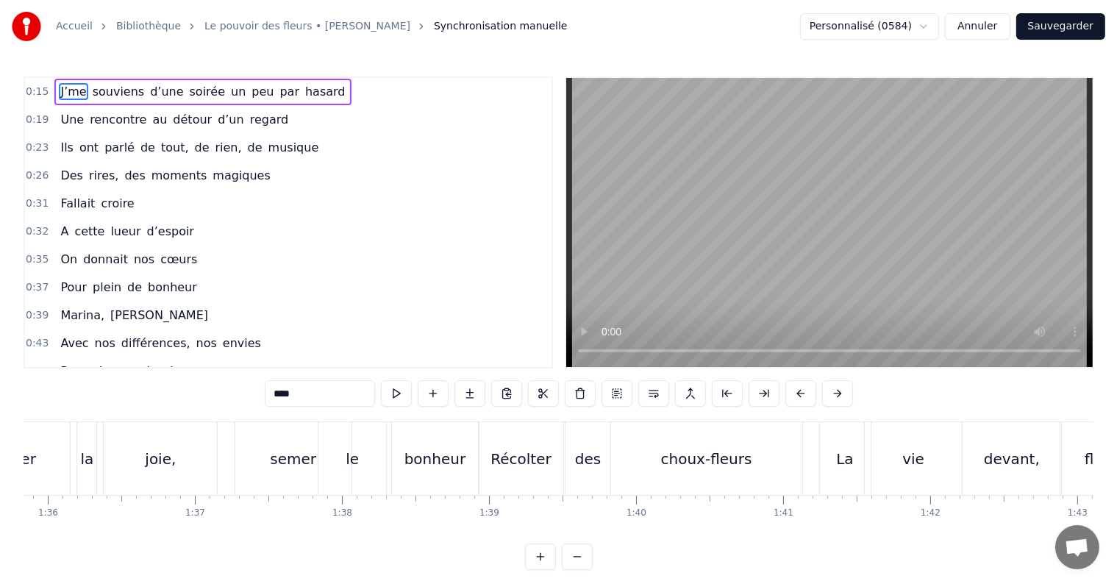
scroll to position [0, 14071]
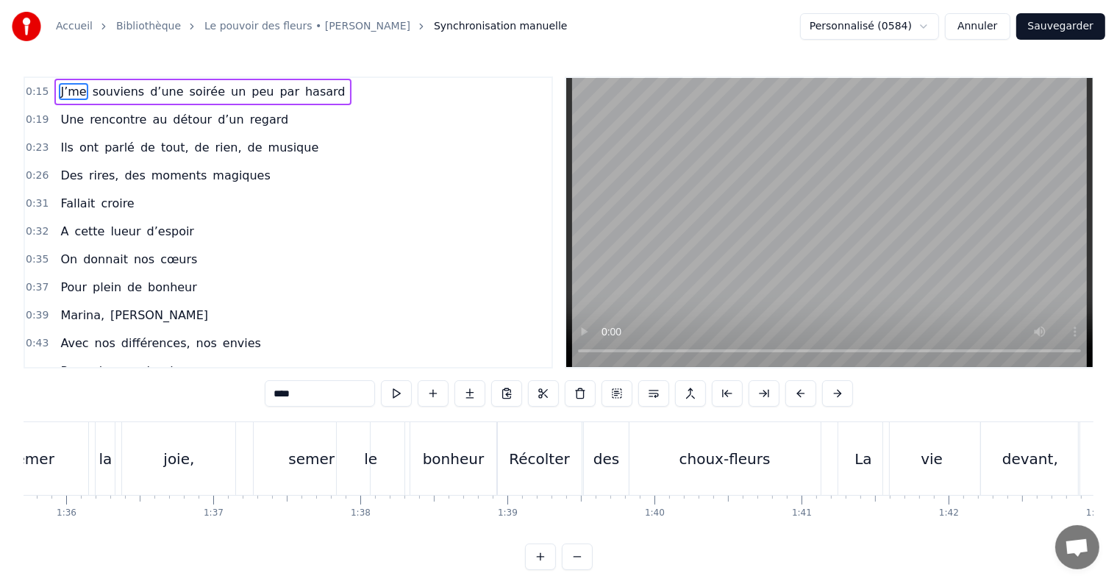
click at [247, 459] on div "Semer la joie, semer le bonheur" at bounding box center [235, 458] width 529 height 73
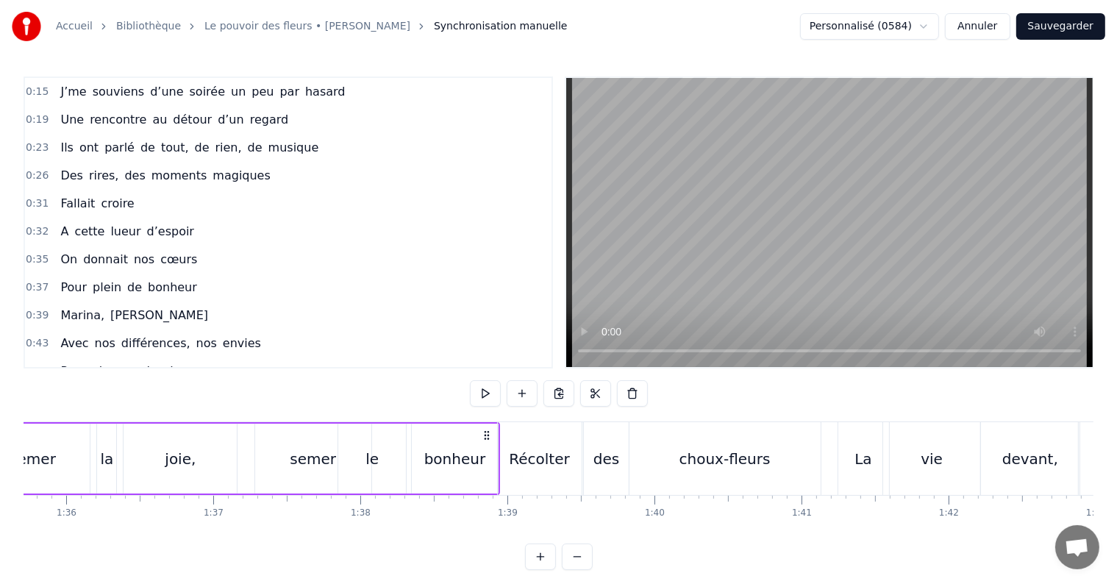
click at [247, 459] on div "Semer la joie, semer le bonheur" at bounding box center [235, 458] width 529 height 73
click at [247, 459] on div at bounding box center [247, 458] width 1 height 73
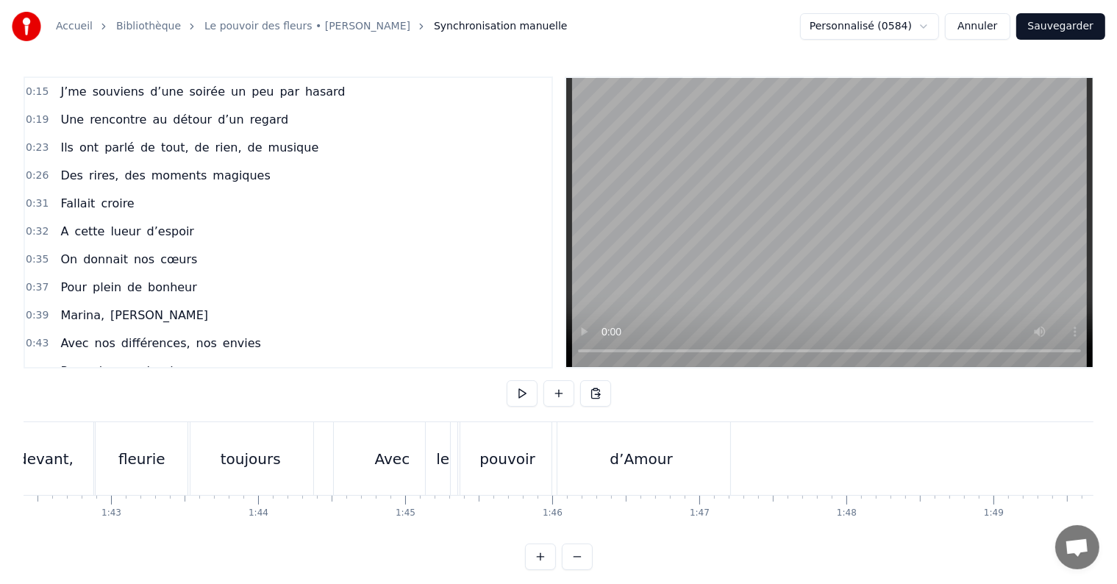
scroll to position [0, 15058]
click at [825, 507] on div "0 0:01 0:02 0:03 0:04 0:05 0:06 0:07 0:08 0:09 0:10 0:11 0:12 0:13 0:14 0:15 0:…" at bounding box center [791, 507] width 31652 height 24
